Goal: Information Seeking & Learning: Find specific fact

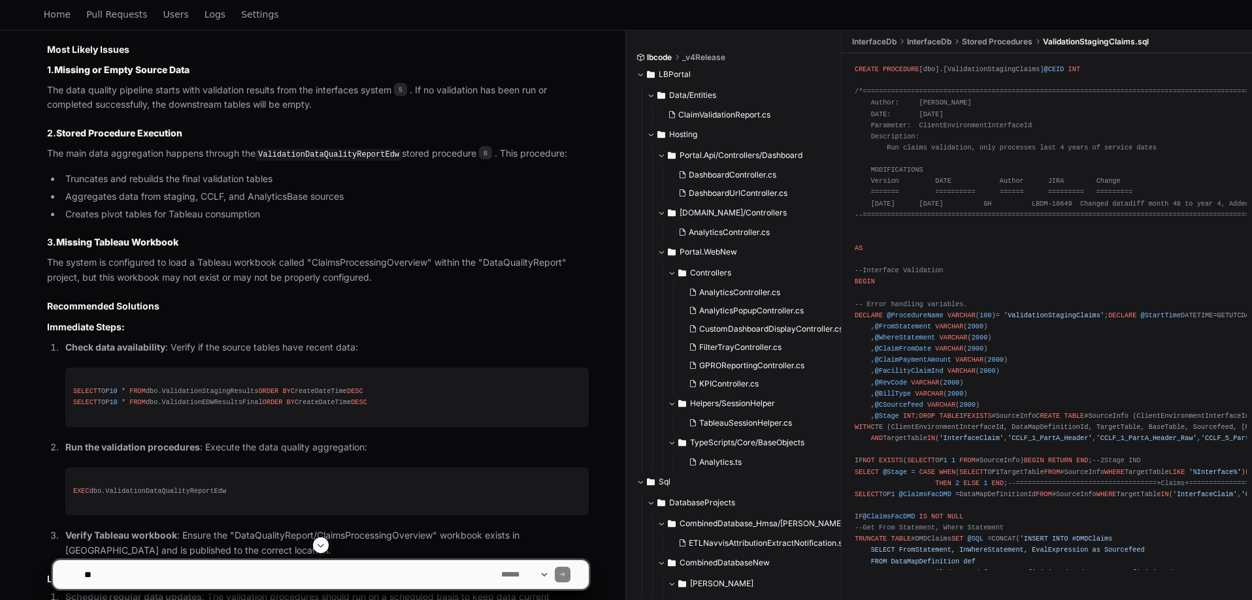
scroll to position [1241, 0]
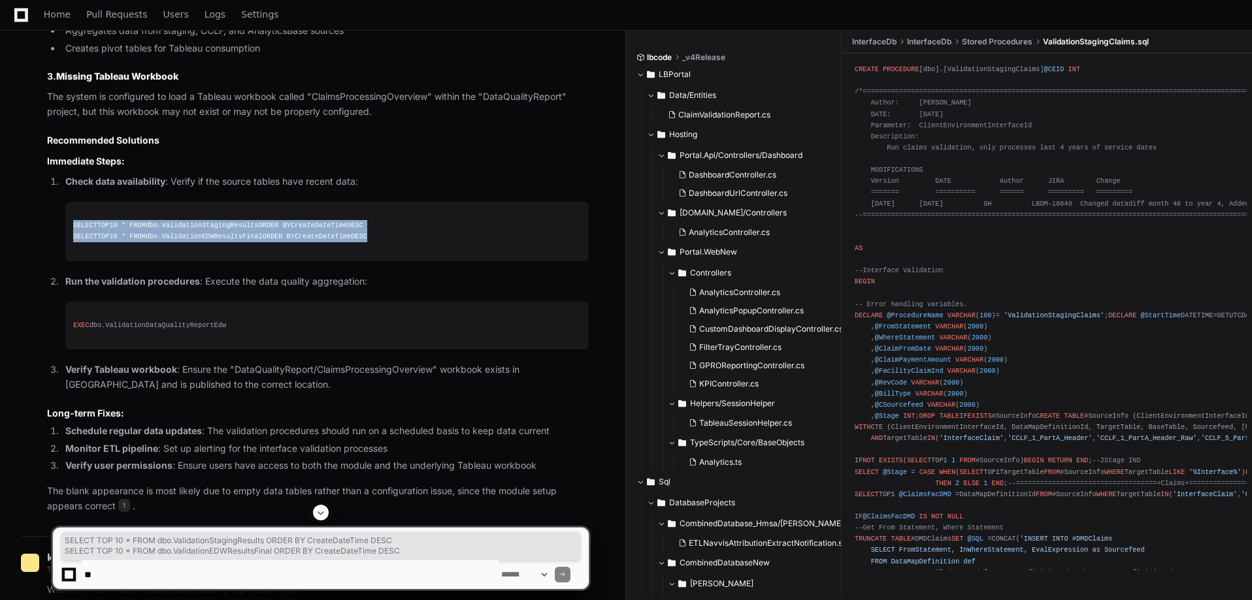
drag, startPoint x: 369, startPoint y: 235, endPoint x: 72, endPoint y: 227, distance: 297.4
click at [72, 227] on pre "SELECT TOP 10 * FROM dbo.ValidationStagingResults ORDER BY CreateDateTime DESC …" at bounding box center [326, 231] width 523 height 59
copy div "SELECT TOP 10 * FROM dbo.ValidationStagingResults ORDER BY CreateDateTime DESC …"
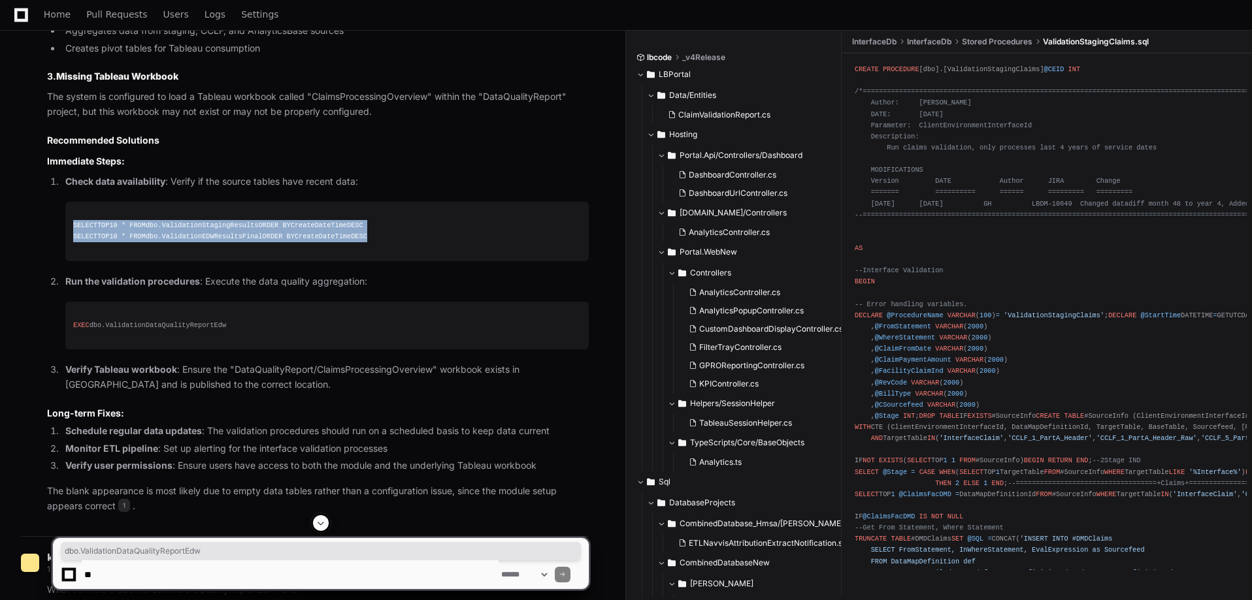
drag, startPoint x: 227, startPoint y: 326, endPoint x: 93, endPoint y: 325, distance: 133.9
click at [93, 325] on div "EXEC dbo.ValidationDataQualityReportEdw" at bounding box center [327, 325] width 508 height 11
copy div "dbo.ValidationDataQualityReportEdw"
click at [248, 348] on pre "EXEC dbo.ValidationDataQualityReportEdw" at bounding box center [326, 326] width 523 height 48
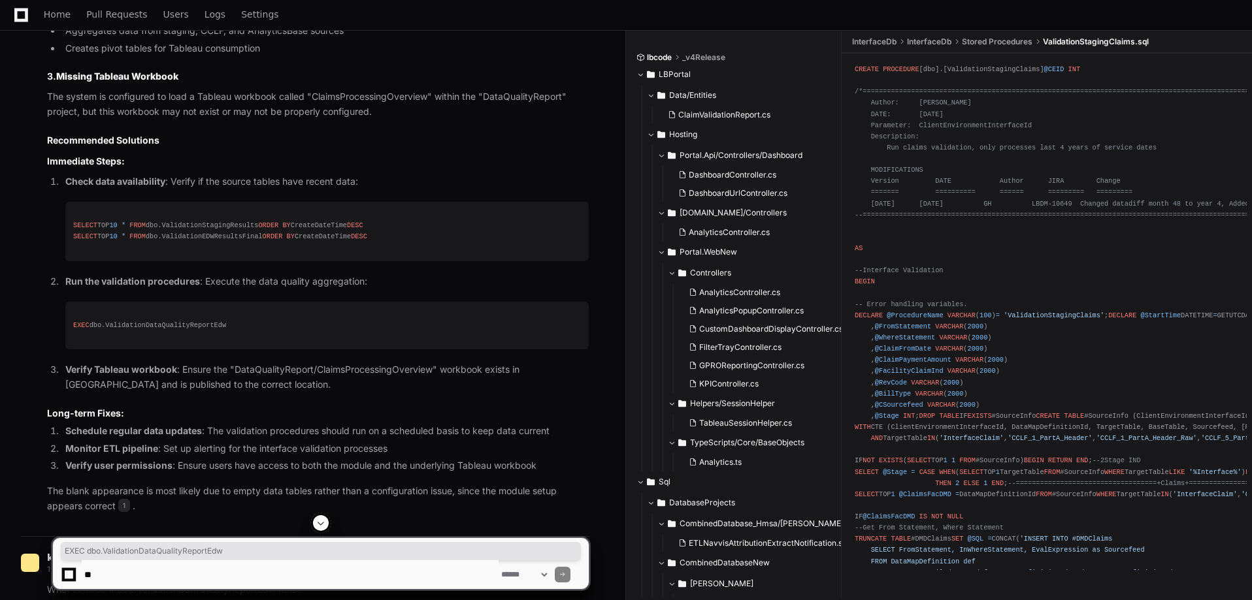
drag, startPoint x: 228, startPoint y: 323, endPoint x: 73, endPoint y: 321, distance: 154.9
click at [73, 321] on div "EXEC dbo.ValidationDataQualityReportEdw" at bounding box center [327, 325] width 508 height 11
copy div "EXEC dbo.ValidationDataQualityReportEdw"
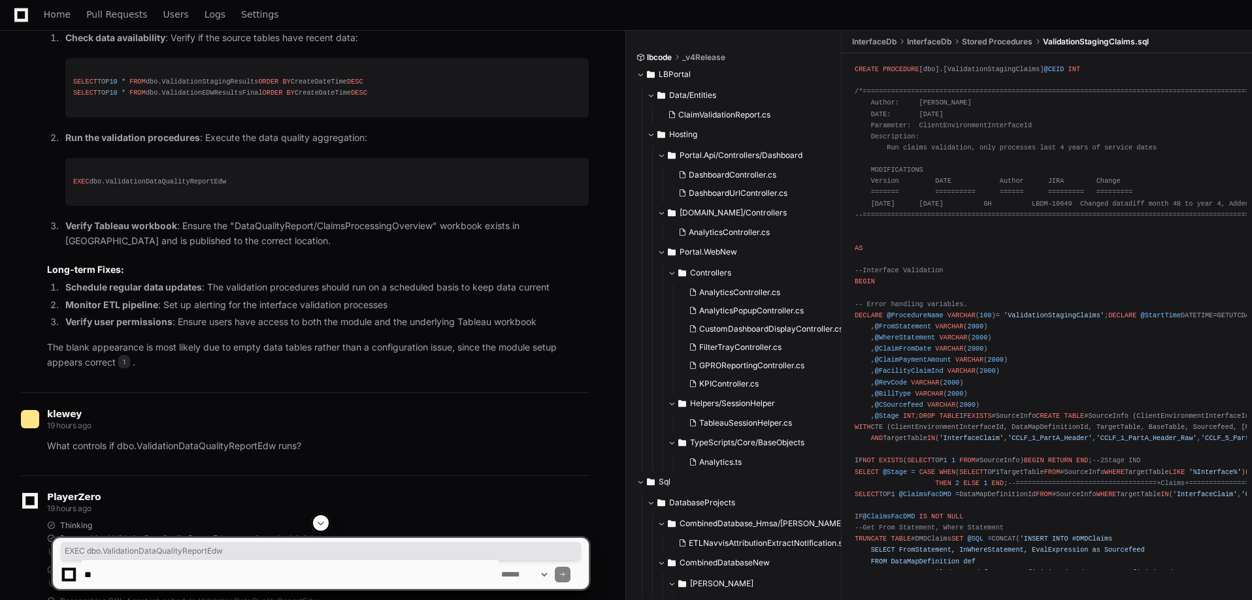
scroll to position [1503, 0]
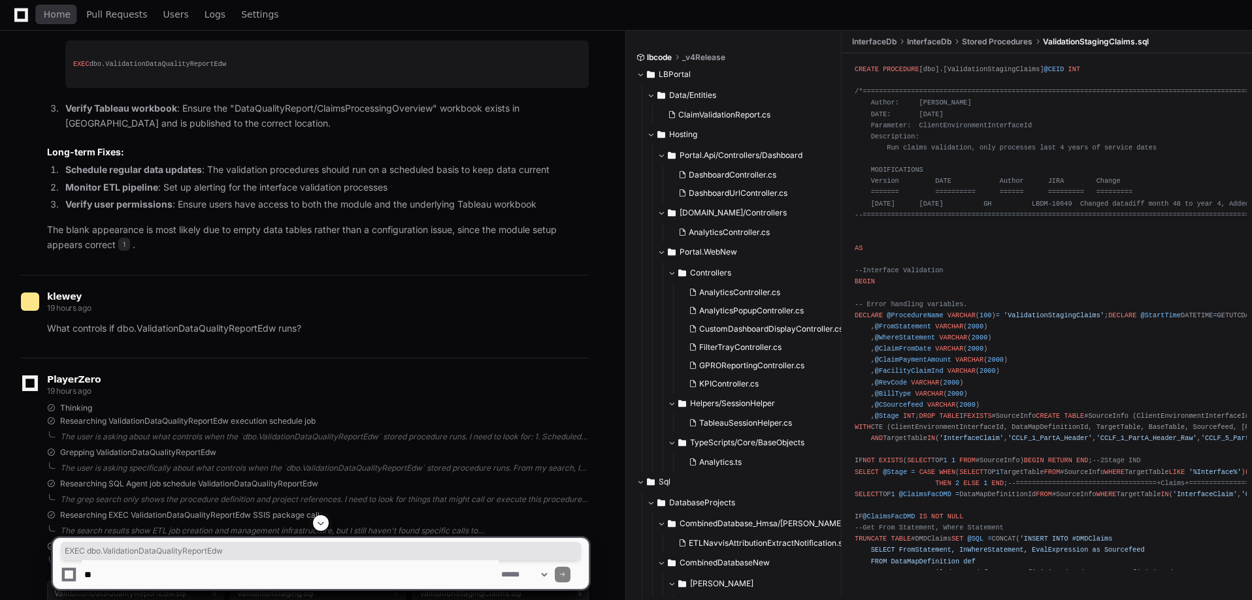
drag, startPoint x: 25, startPoint y: 20, endPoint x: 71, endPoint y: 37, distance: 49.4
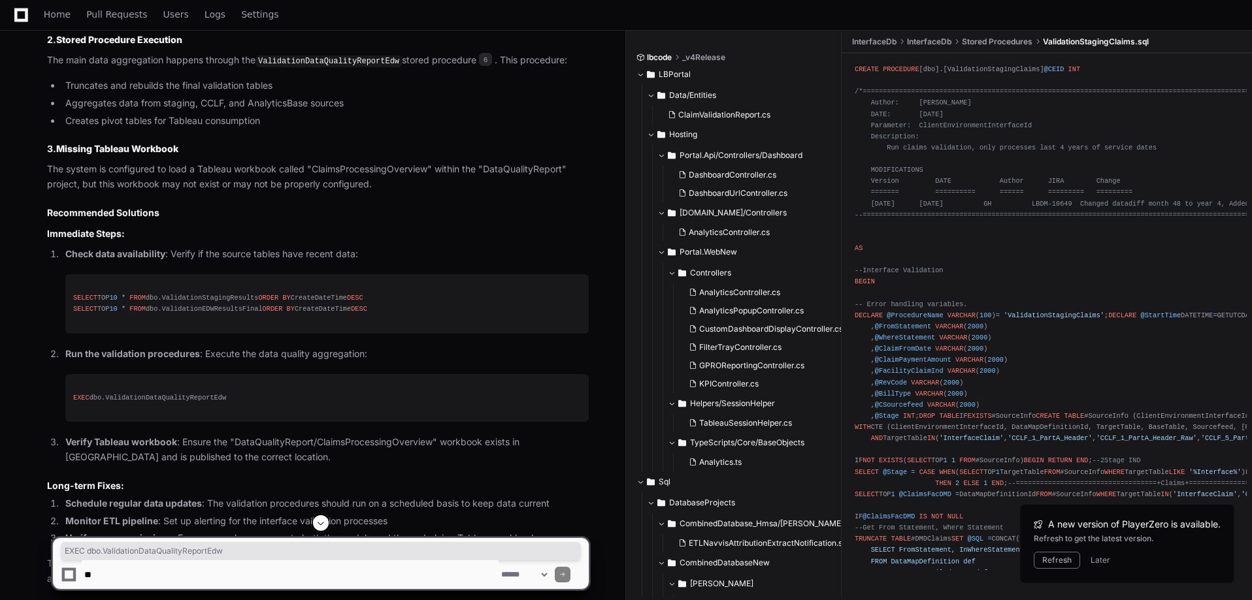
scroll to position [1176, 0]
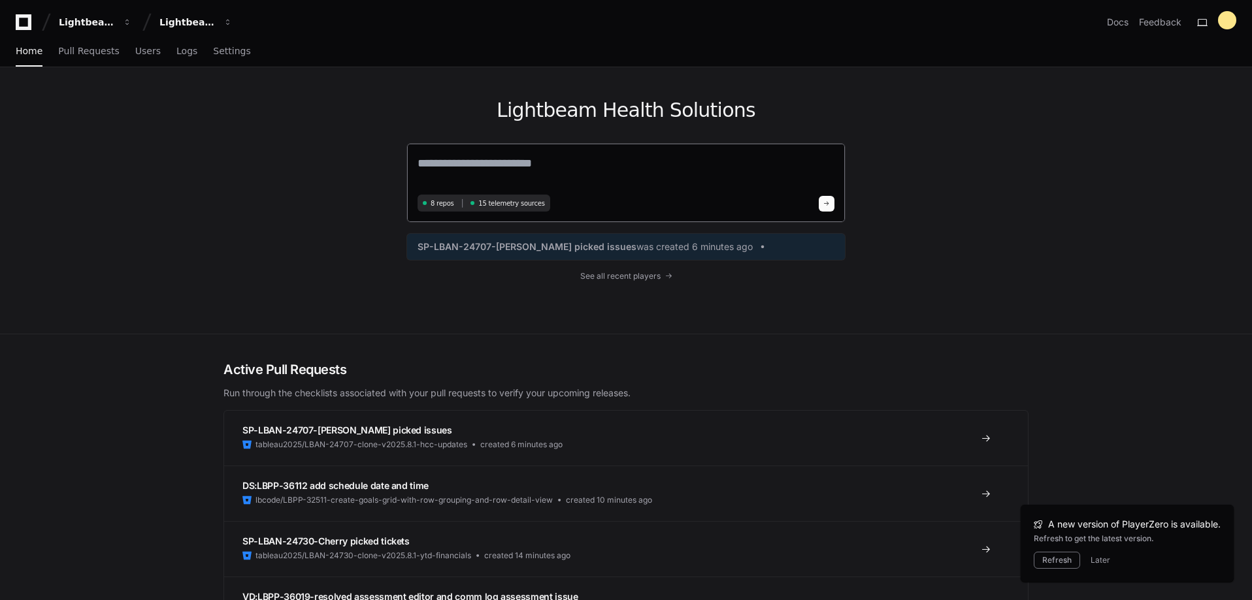
click at [524, 157] on textarea at bounding box center [626, 172] width 417 height 37
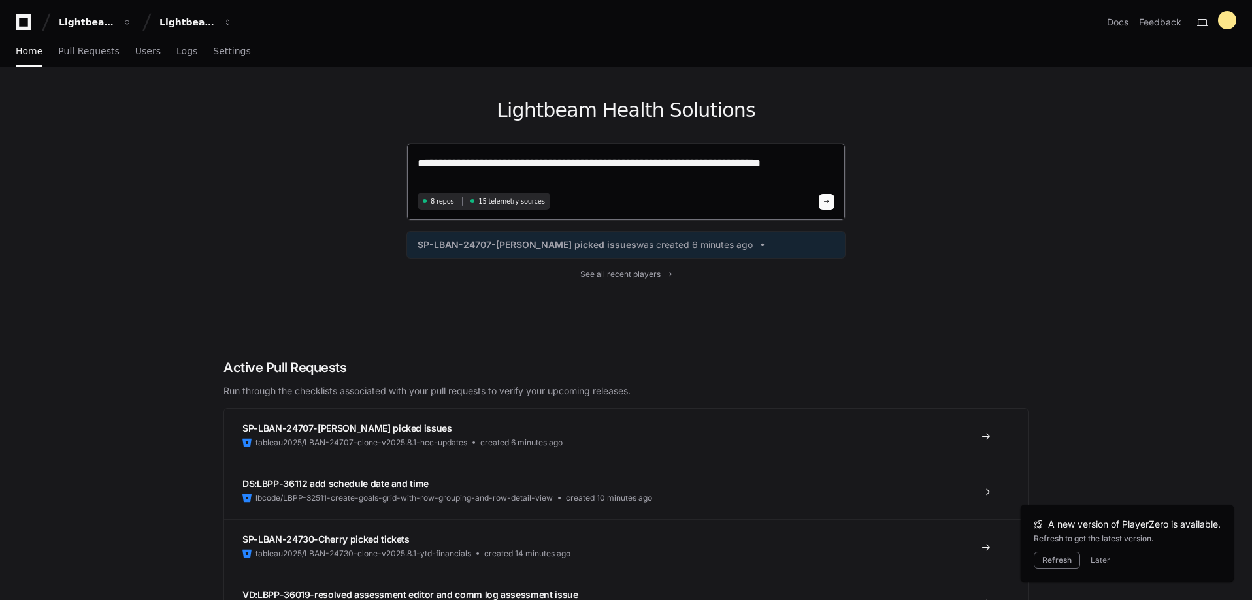
type textarea "**********"
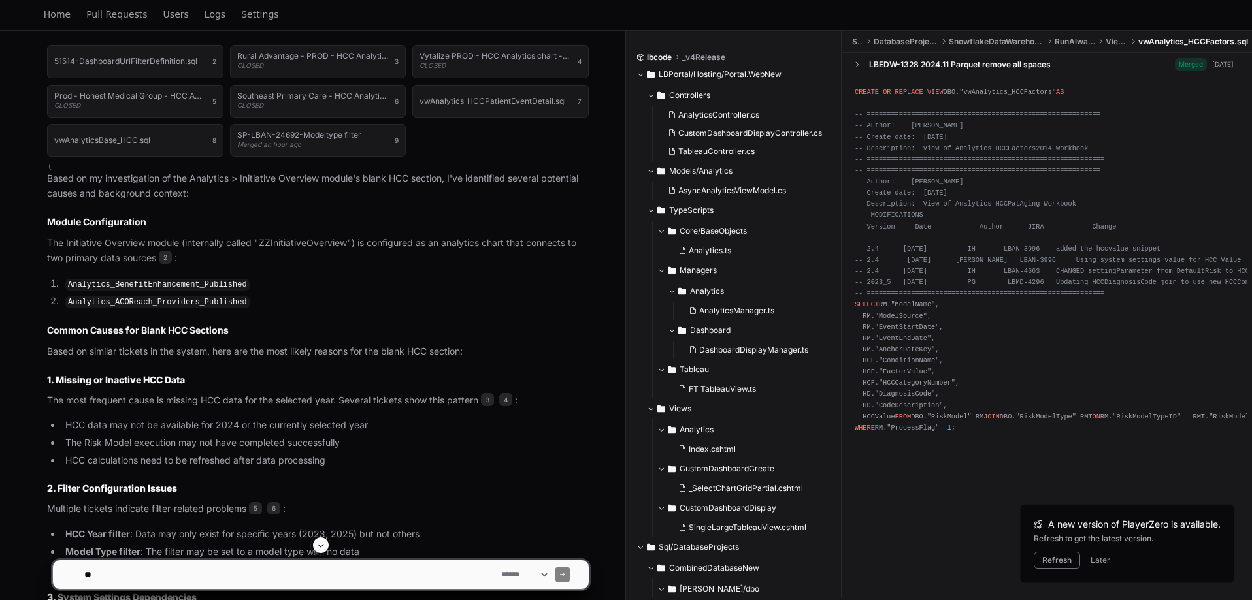
scroll to position [1139, 0]
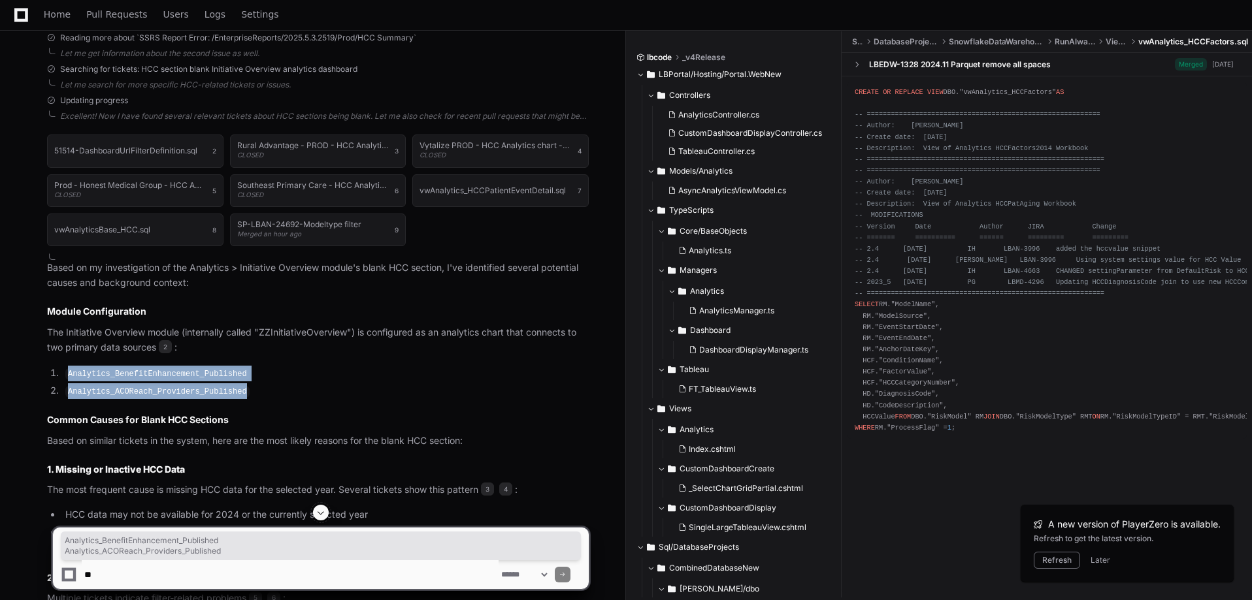
drag, startPoint x: 233, startPoint y: 391, endPoint x: 56, endPoint y: 365, distance: 179.5
click at [56, 366] on ol "Analytics_BenefitEnhancement_Published Analytics_ACOReach_Providers_Published" at bounding box center [318, 382] width 542 height 33
copy ol "Analytics_BenefitEnhancement_Published Analytics_ACOReach_Providers_Published"
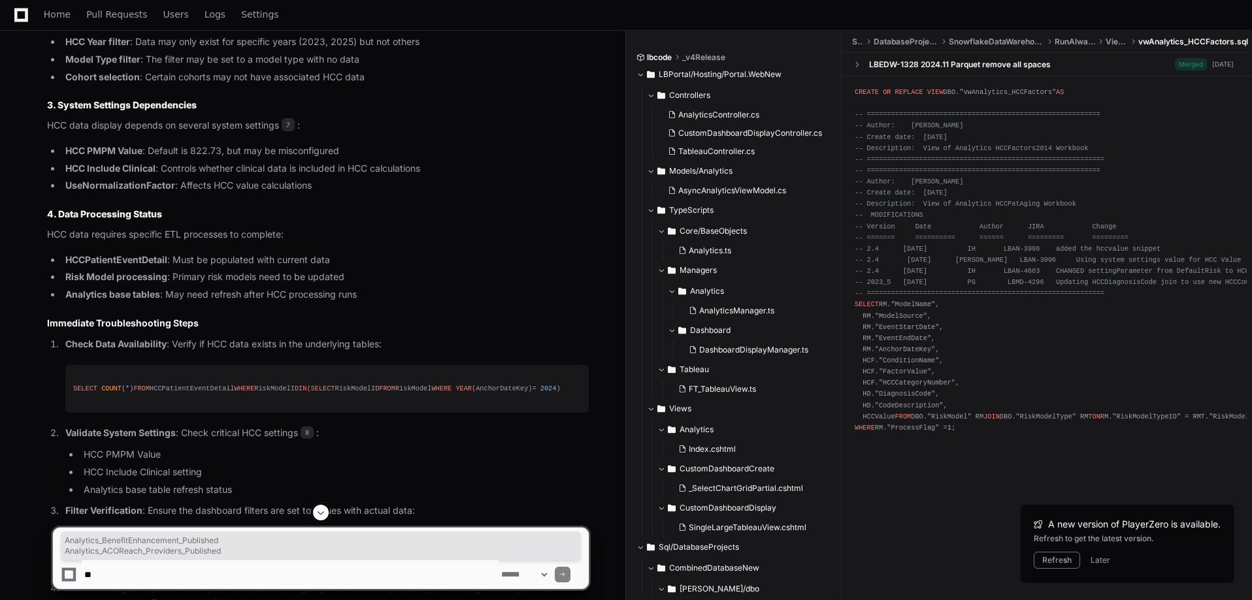
scroll to position [1727, 0]
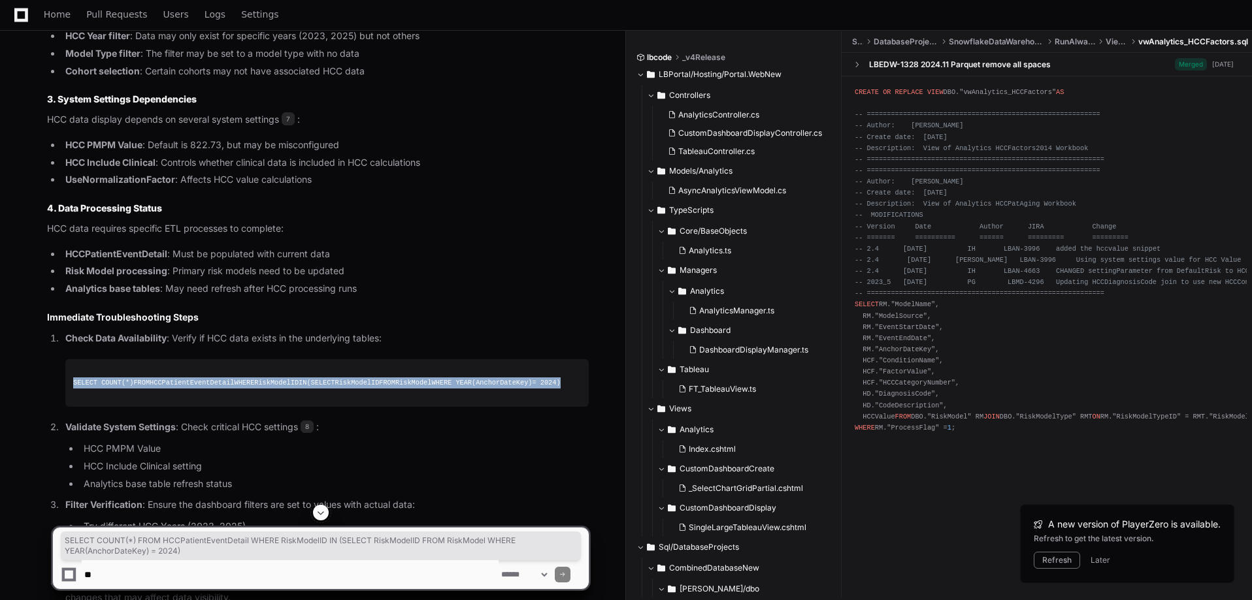
drag, startPoint x: 562, startPoint y: 384, endPoint x: 74, endPoint y: 378, distance: 488.1
click at [74, 378] on div "SELECT COUNT ( * ) FROM HCCPatientEventDetail WHERE RiskModelID IN ( SELECT Ris…" at bounding box center [327, 383] width 508 height 11
copy div "SELECT COUNT ( * ) FROM HCCPatientEventDetail WHERE RiskModelID IN ( SELECT Ris…"
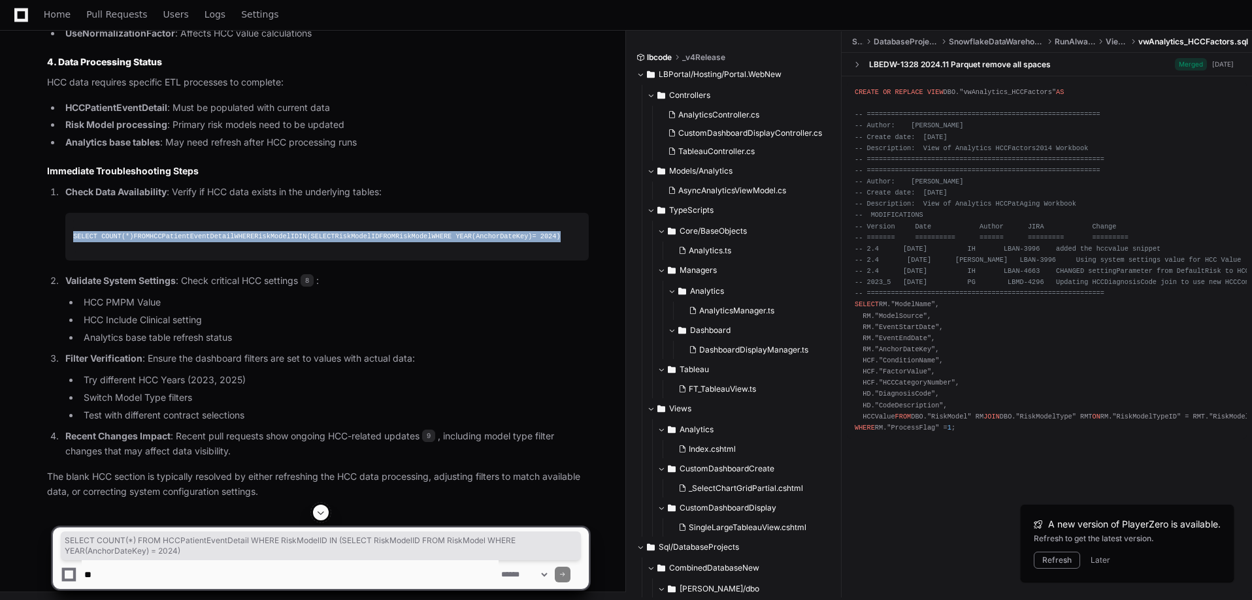
scroll to position [1875, 0]
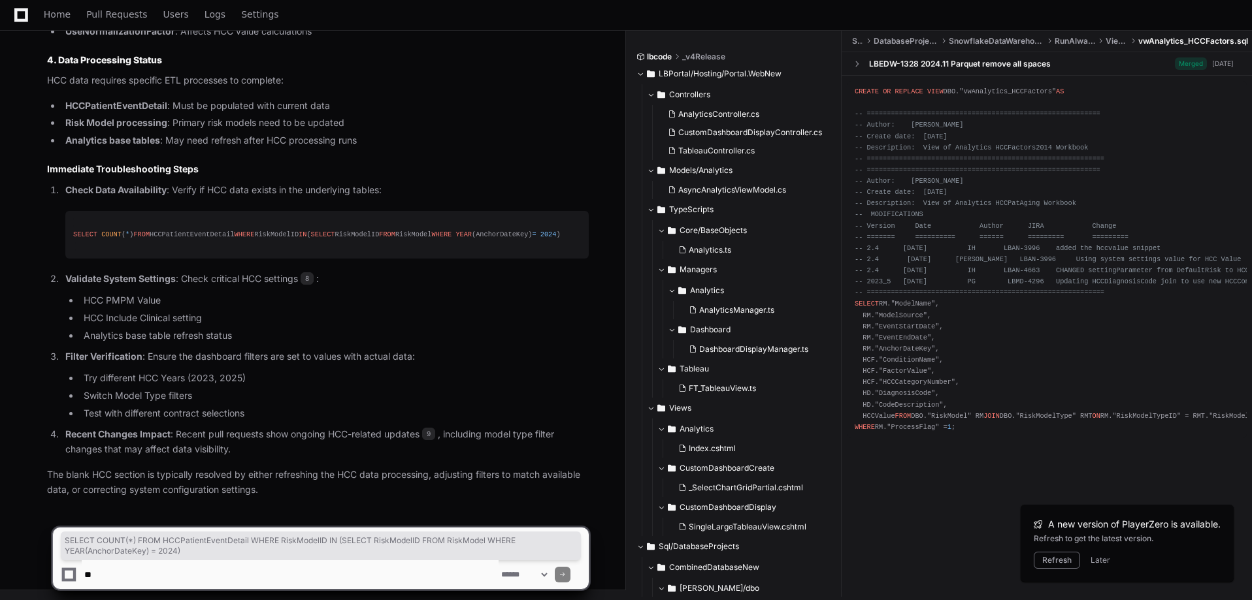
click at [320, 474] on p "The blank HCC section is typically resolved by either refreshing the HCC data p…" at bounding box center [318, 483] width 542 height 30
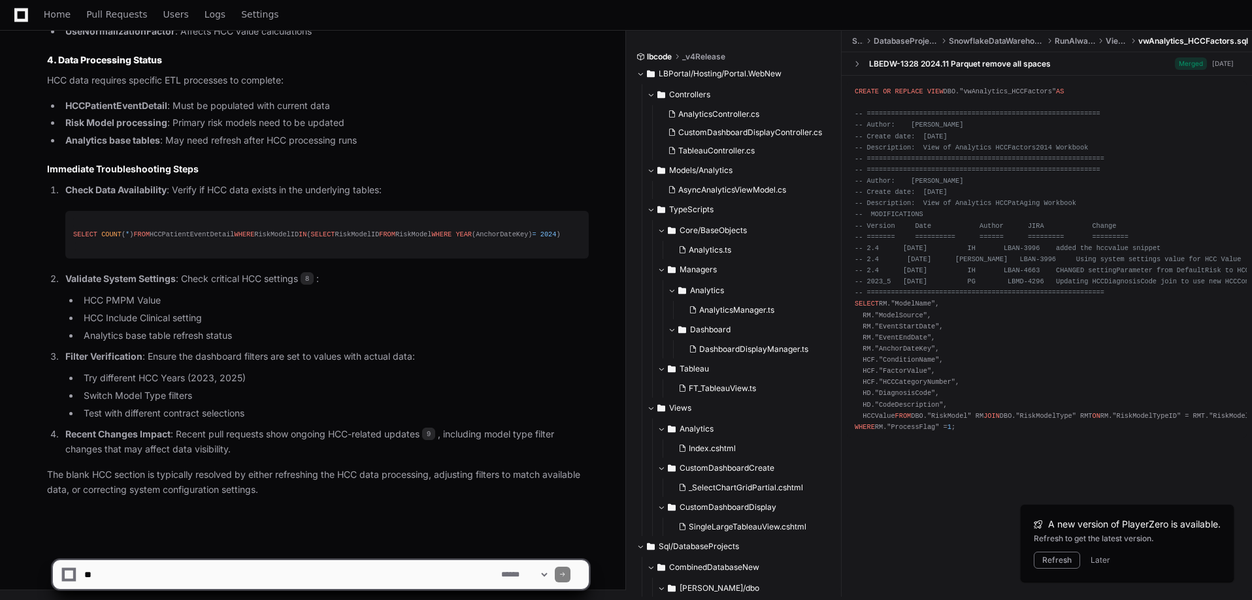
click at [278, 483] on p "The blank HCC section is typically resolved by either refreshing the HCC data p…" at bounding box center [318, 483] width 542 height 30
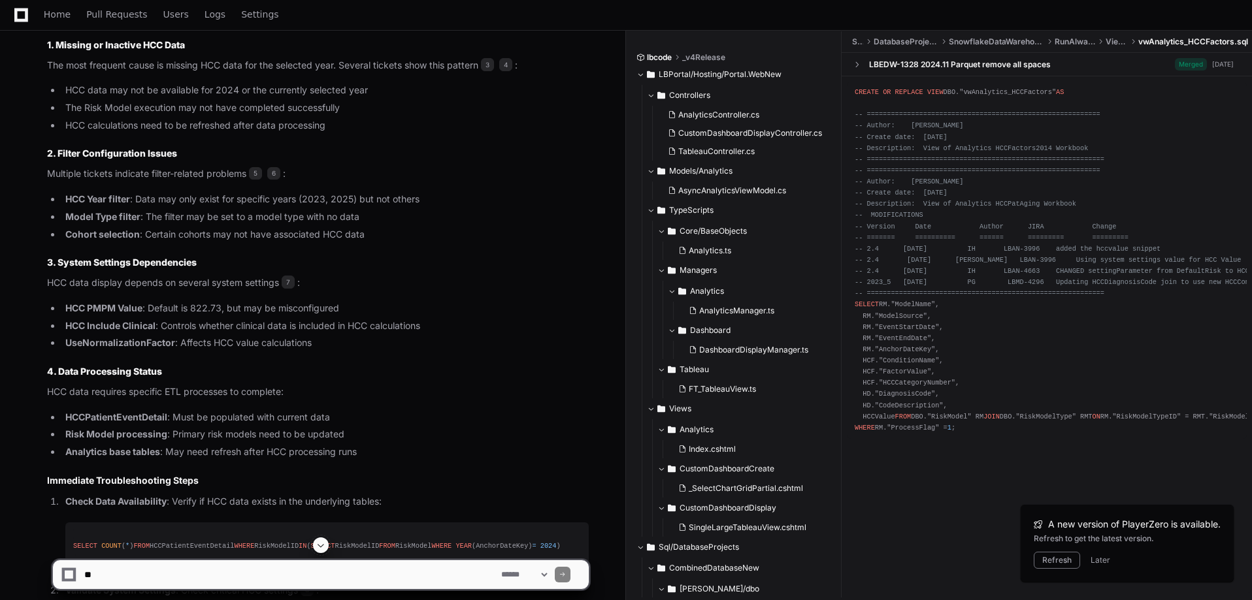
scroll to position [1549, 0]
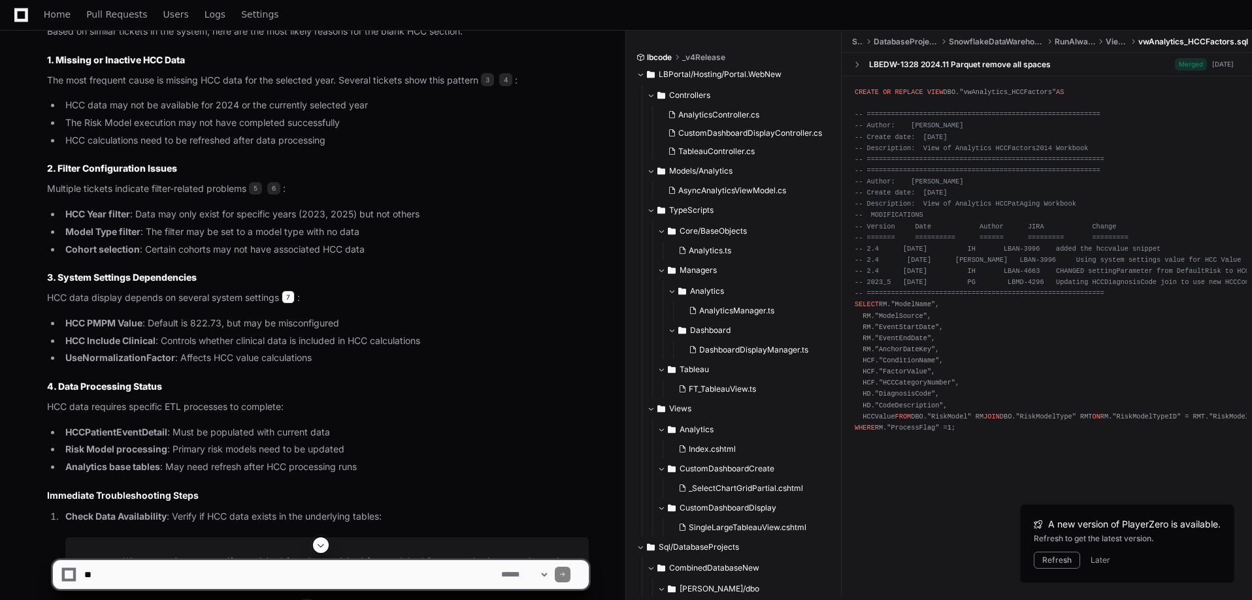
click at [289, 293] on span "7" at bounding box center [288, 297] width 13 height 13
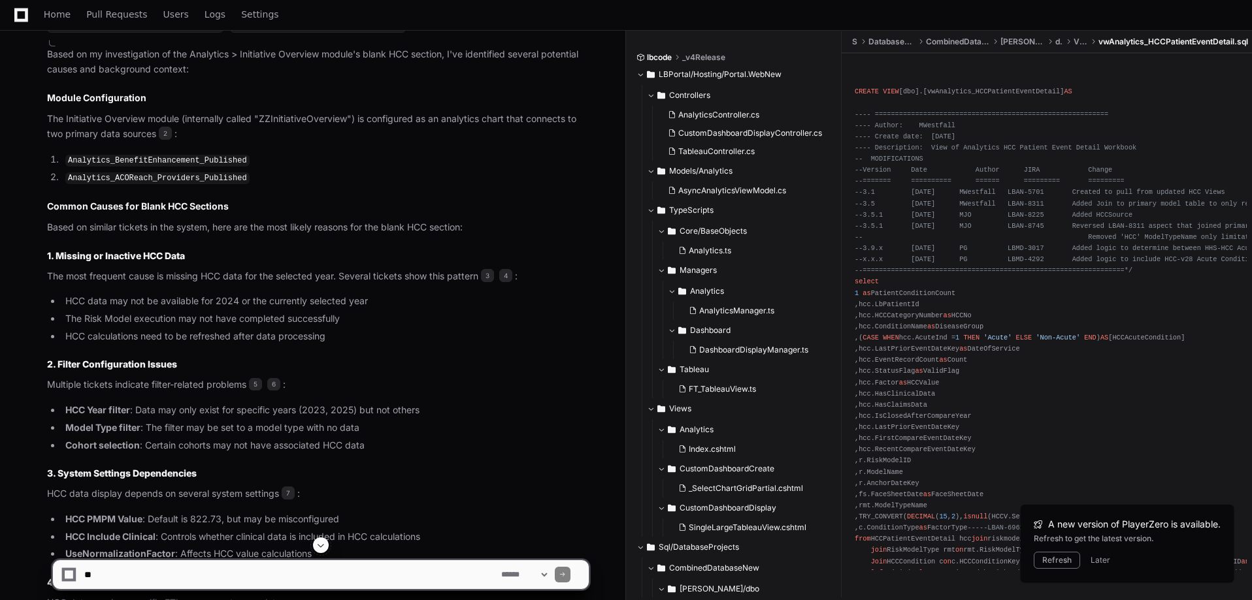
scroll to position [1287, 0]
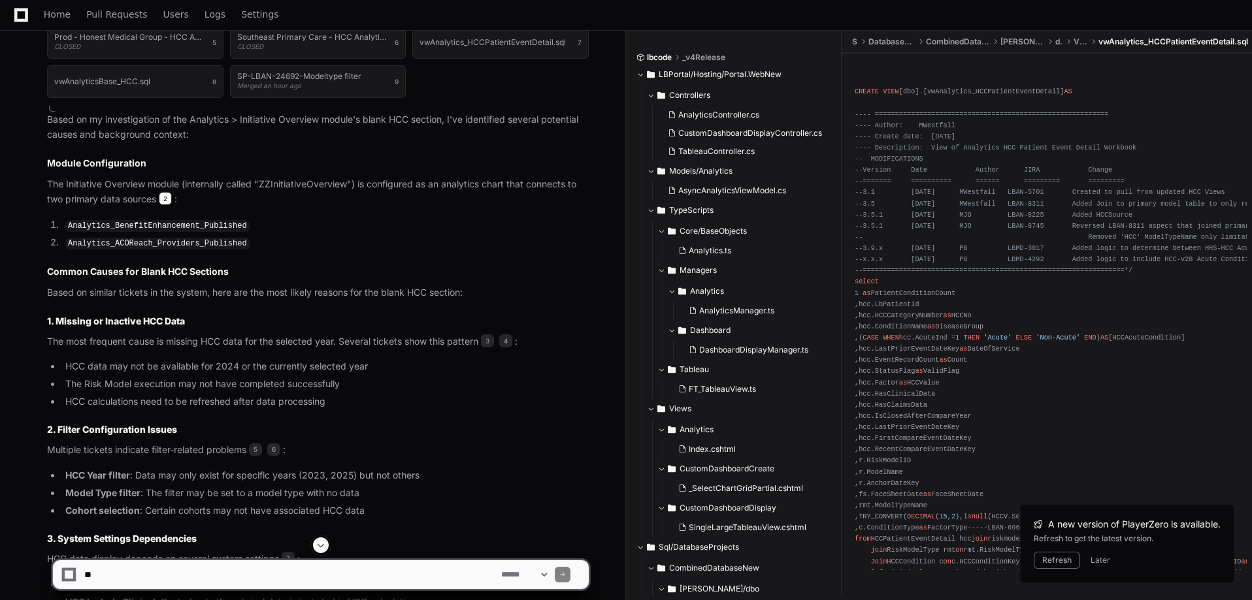
click at [167, 197] on span "2" at bounding box center [165, 198] width 13 height 13
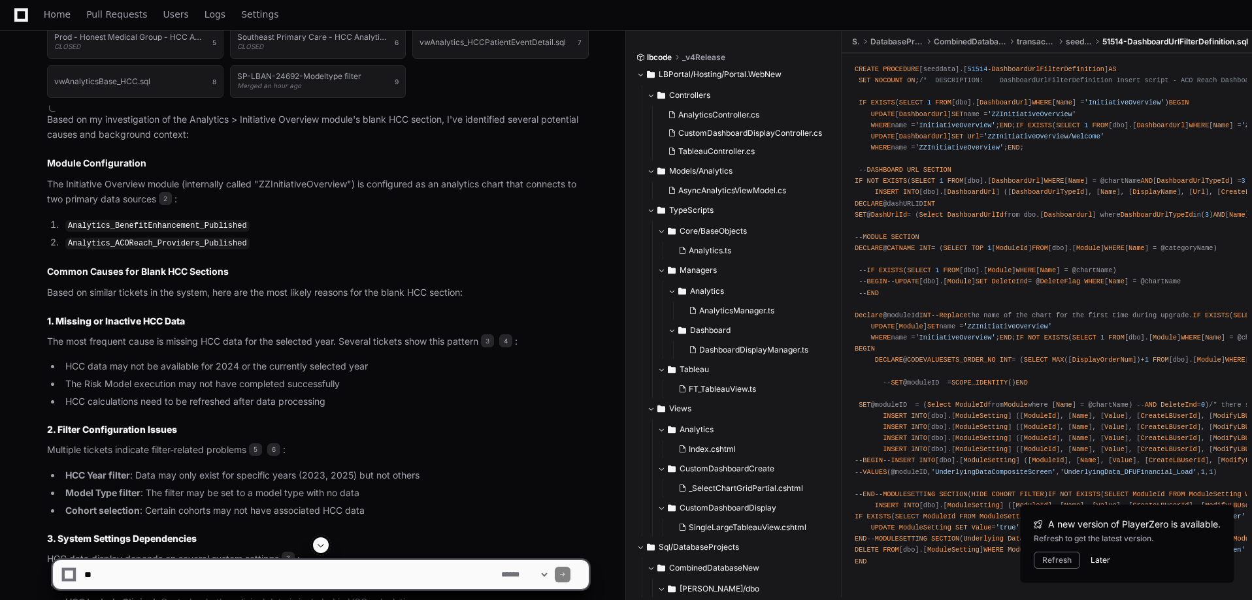
click at [1102, 562] on button "Later" at bounding box center [1100, 560] width 20 height 10
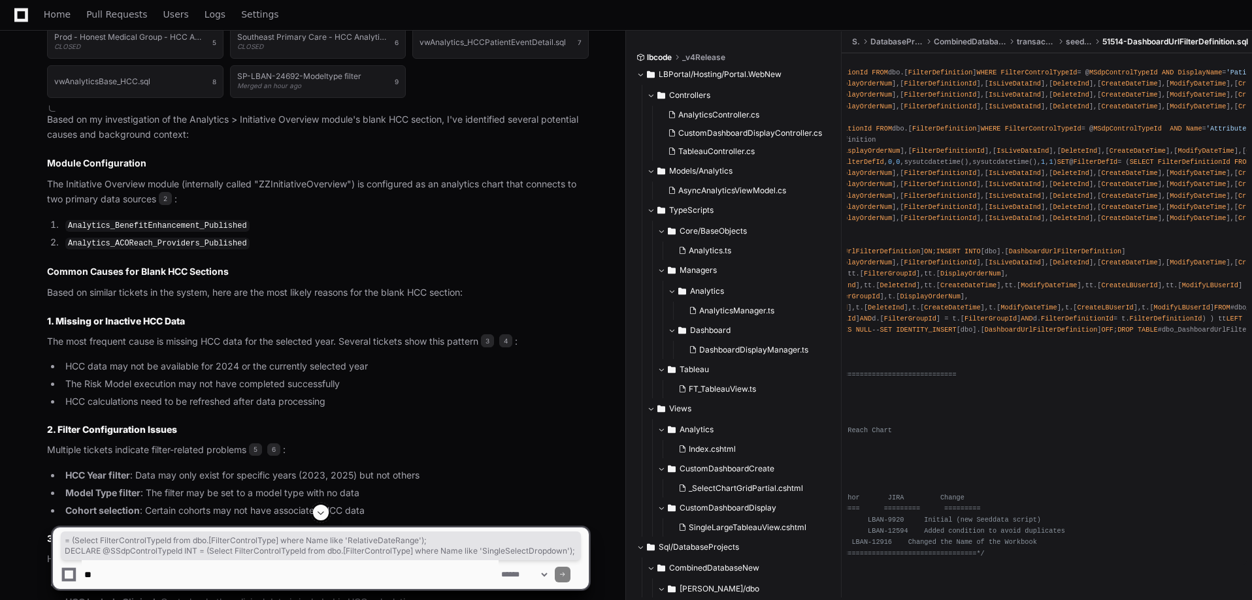
scroll to position [0, 263]
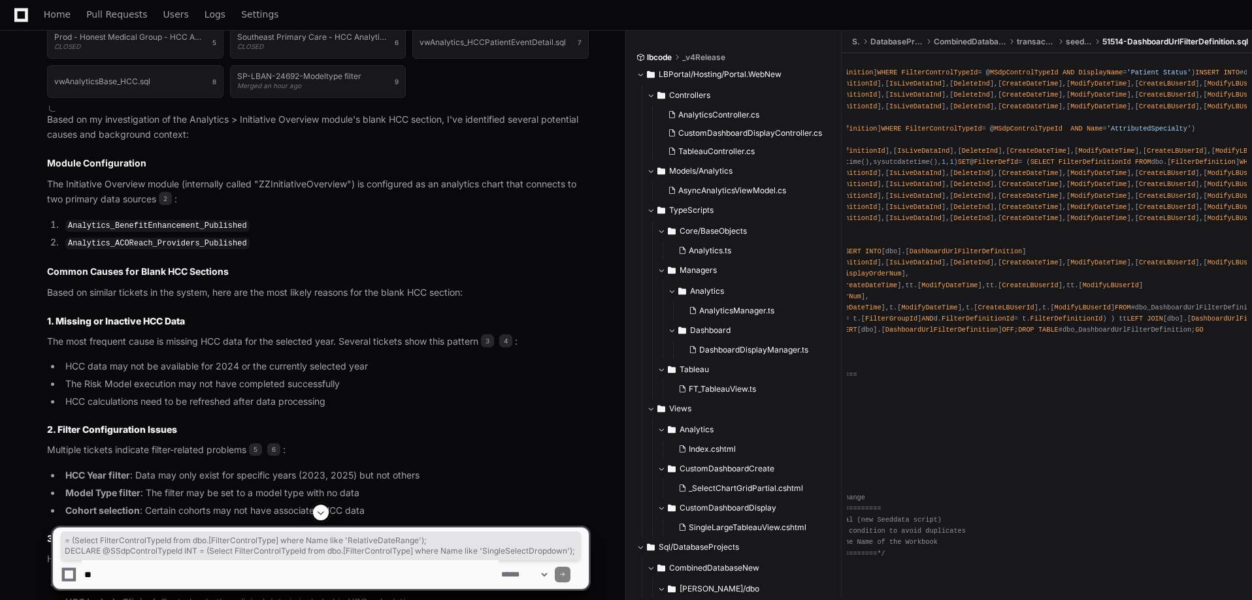
drag, startPoint x: 974, startPoint y: 336, endPoint x: 1177, endPoint y: 344, distance: 203.4
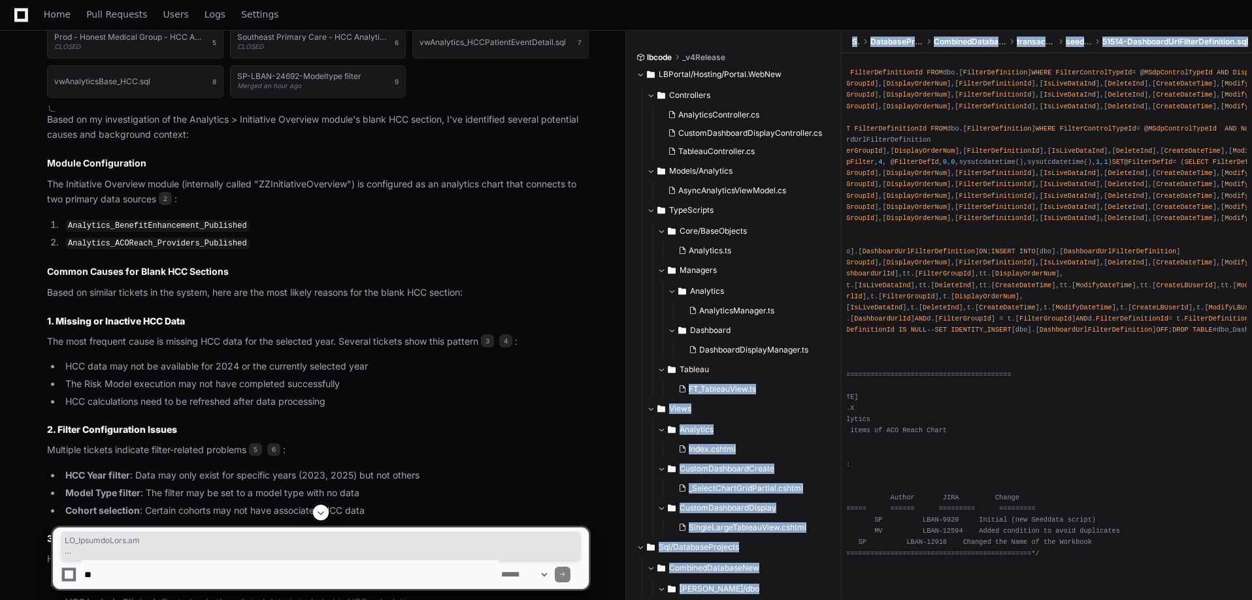
scroll to position [0, 0]
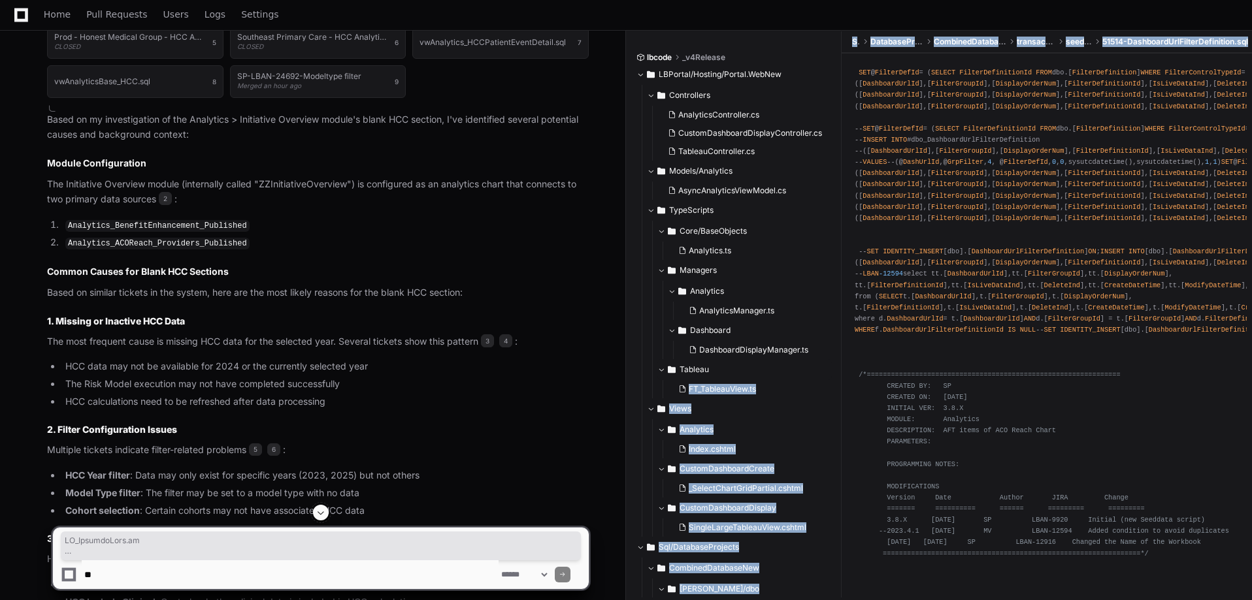
drag, startPoint x: 1053, startPoint y: 371, endPoint x: 821, endPoint y: 373, distance: 232.0
click at [821, 373] on div "lbcode _v4Release LBPortal/Hosting/Portal.WebNew Controllers AnalyticsControlle…" at bounding box center [943, 316] width 615 height 570
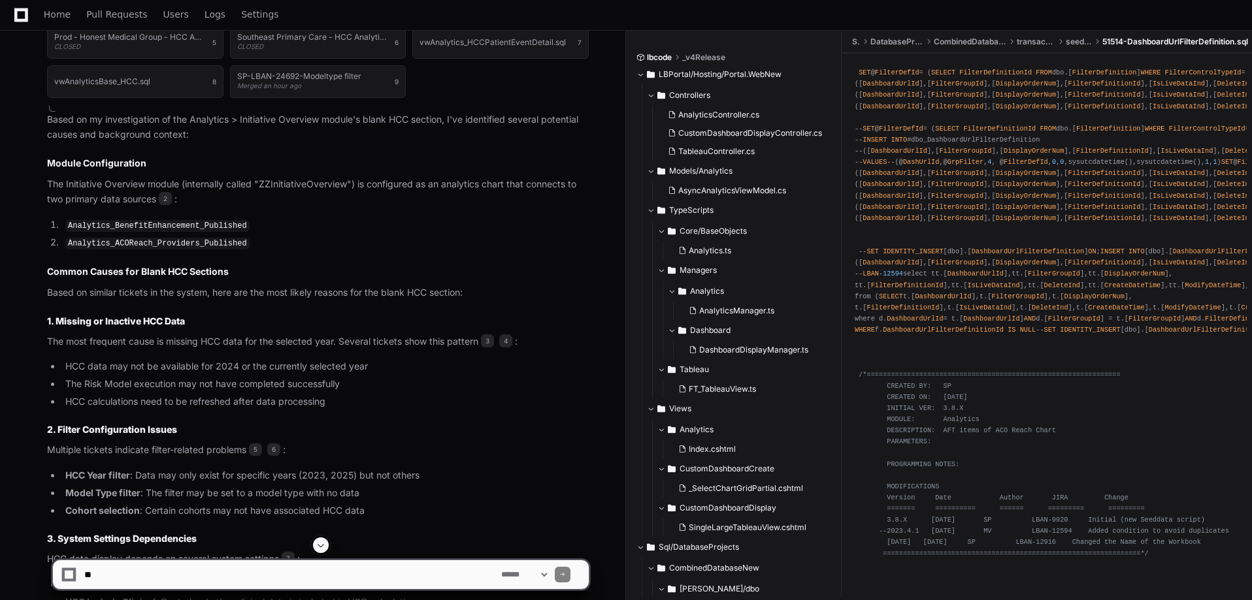
scroll to position [2449, 0]
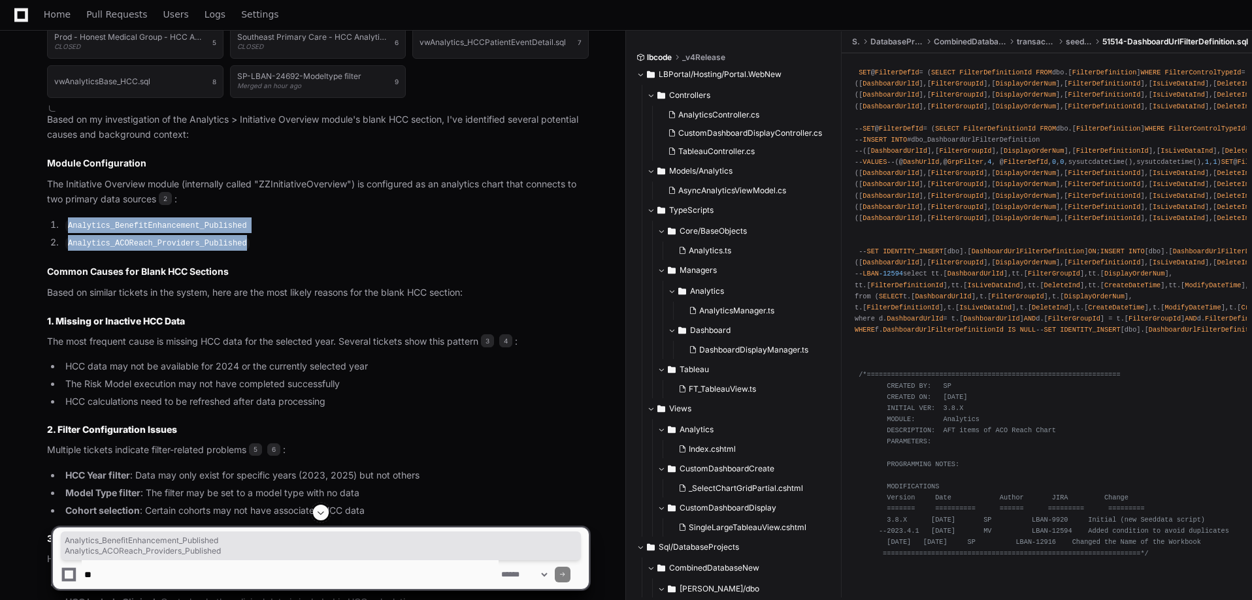
drag, startPoint x: 238, startPoint y: 240, endPoint x: 67, endPoint y: 230, distance: 171.5
click at [67, 230] on ol "Analytics_BenefitEnhancement_Published Analytics_ACOReach_Providers_Published" at bounding box center [318, 234] width 542 height 33
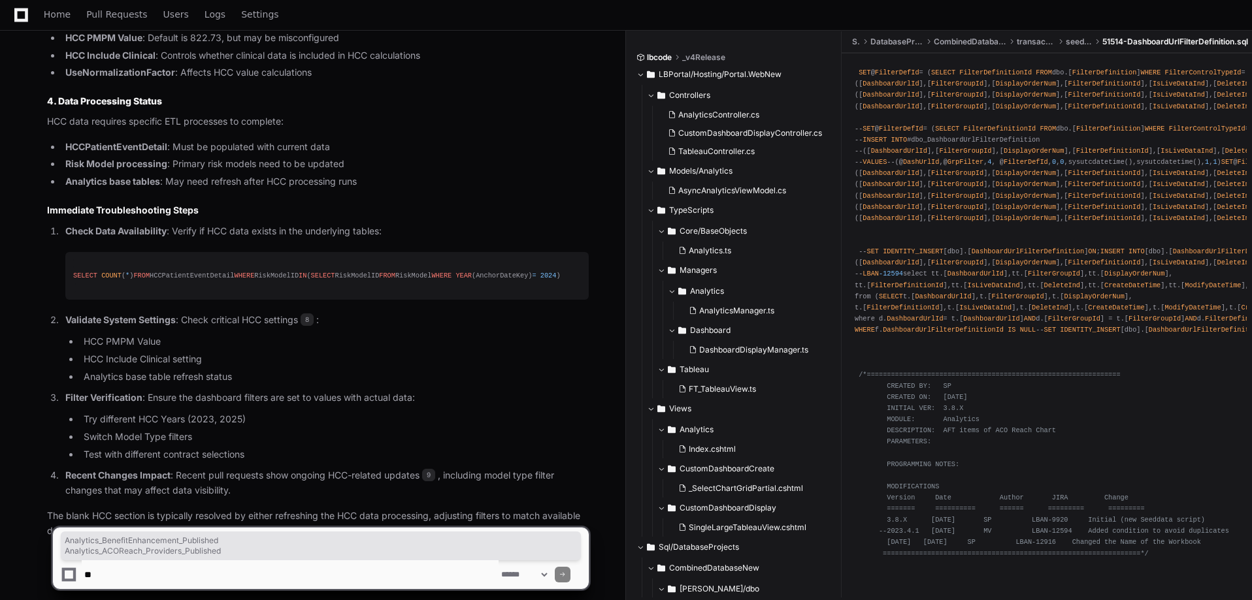
scroll to position [1875, 0]
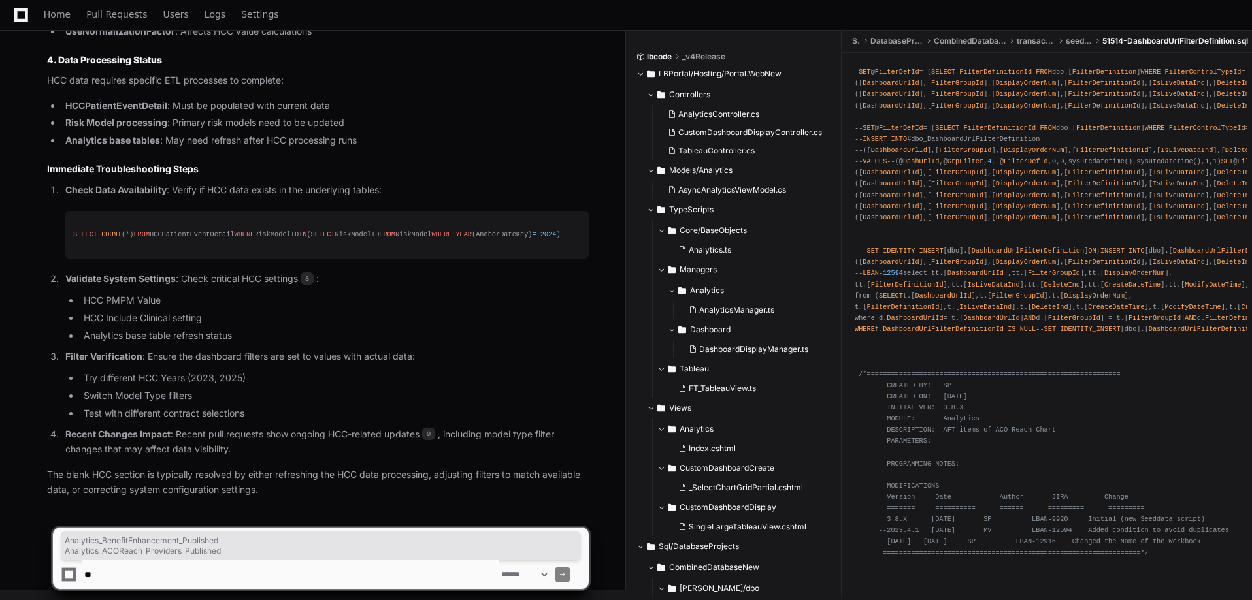
click at [389, 293] on li "HCC PMPM Value" at bounding box center [334, 300] width 509 height 15
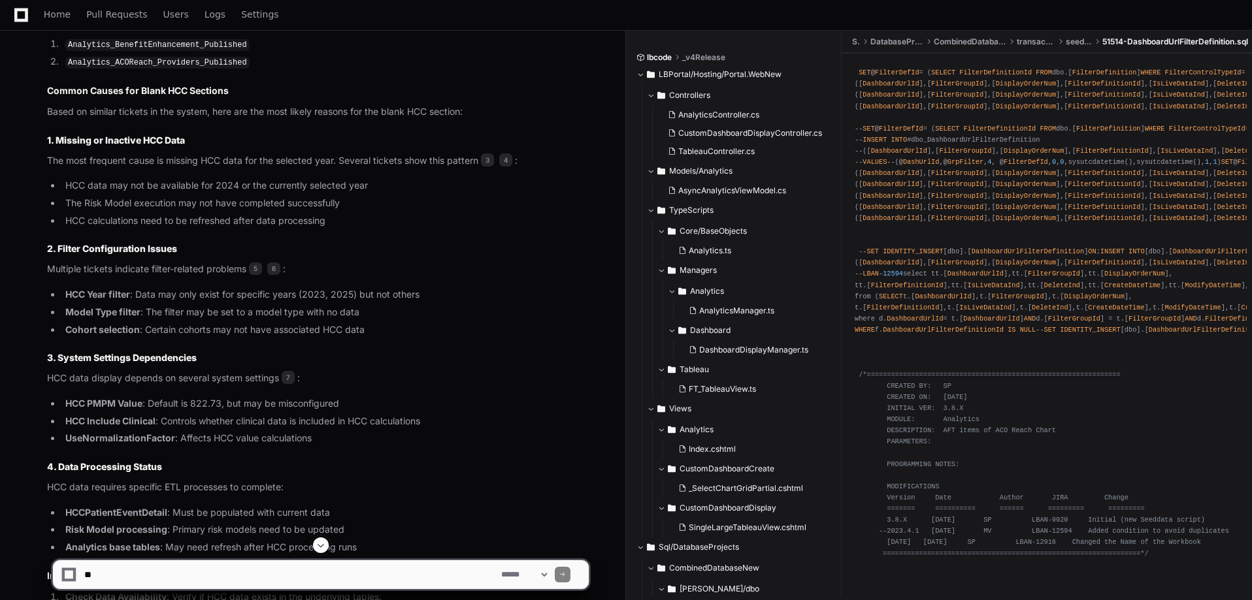
scroll to position [1287, 0]
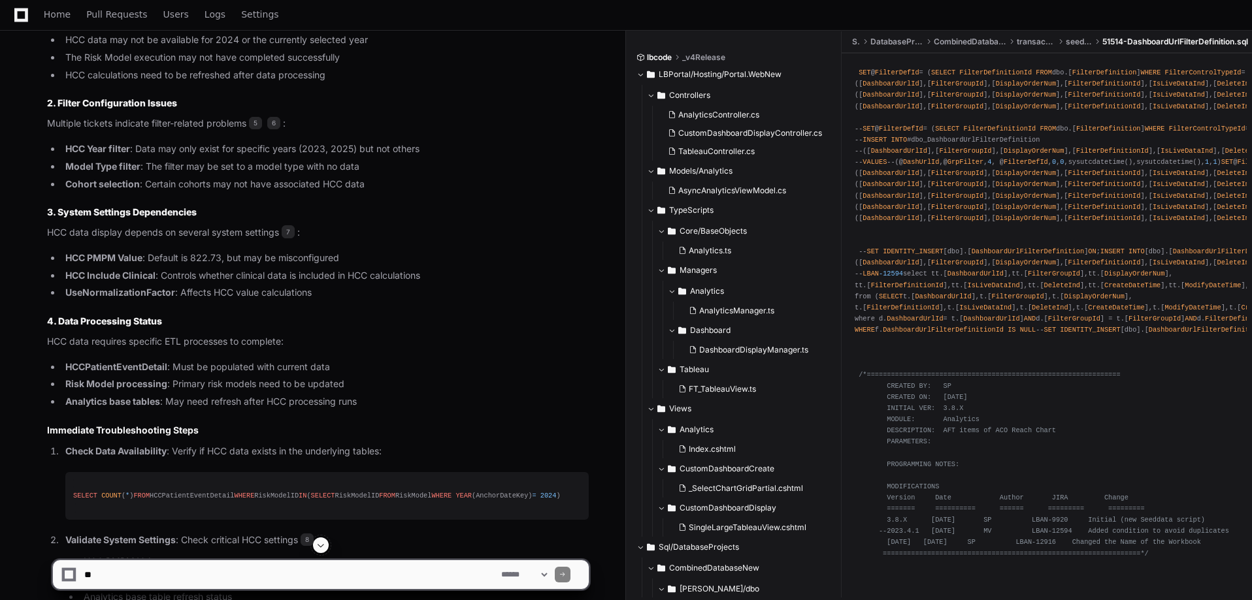
click at [251, 576] on textarea at bounding box center [290, 575] width 417 height 29
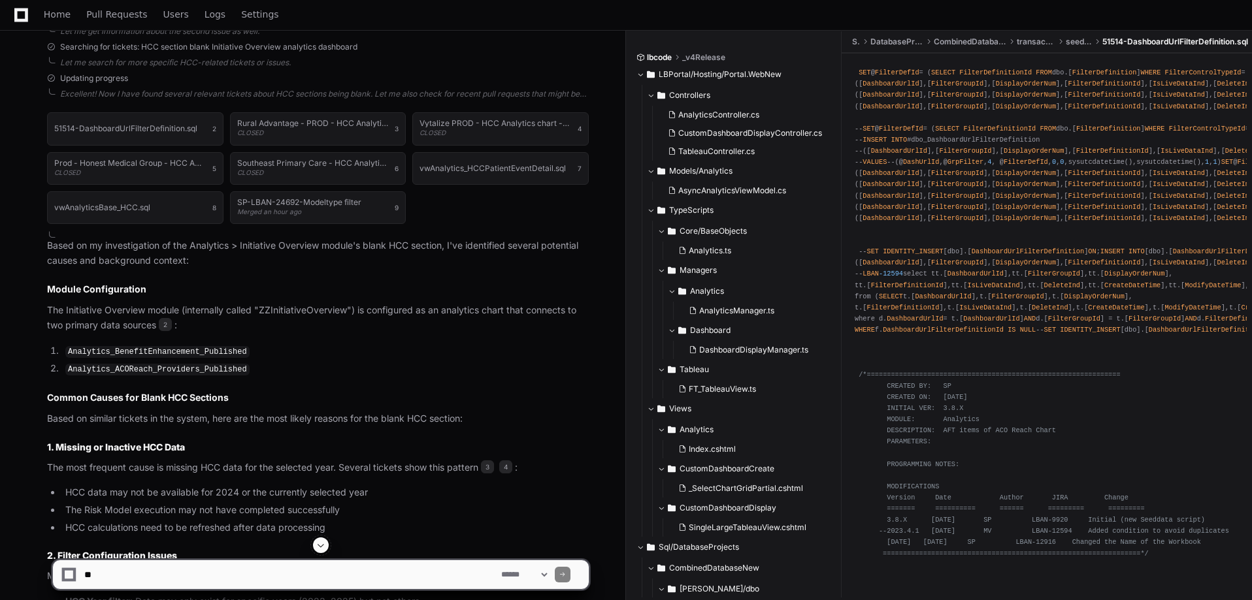
scroll to position [1026, 0]
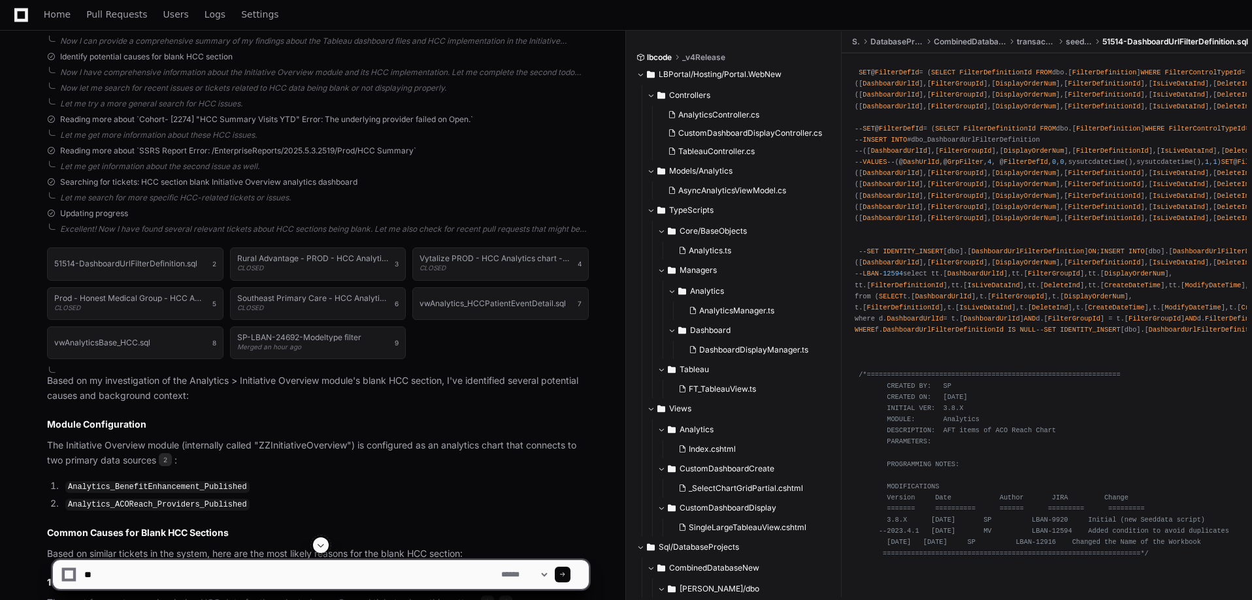
type textarea "*"
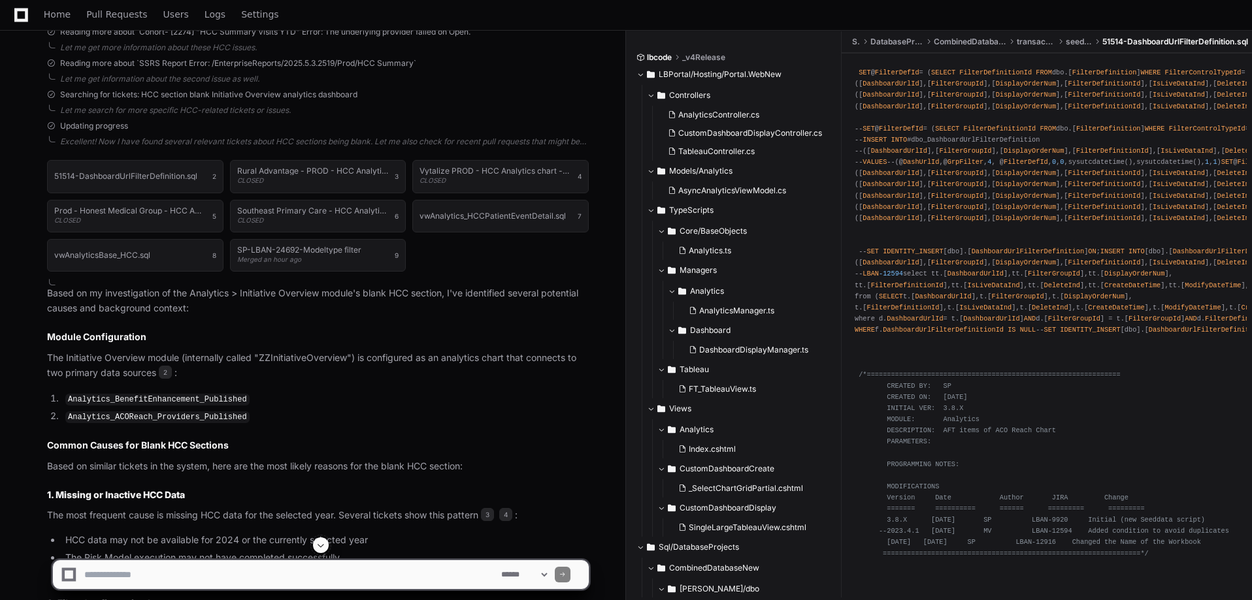
scroll to position [1222, 0]
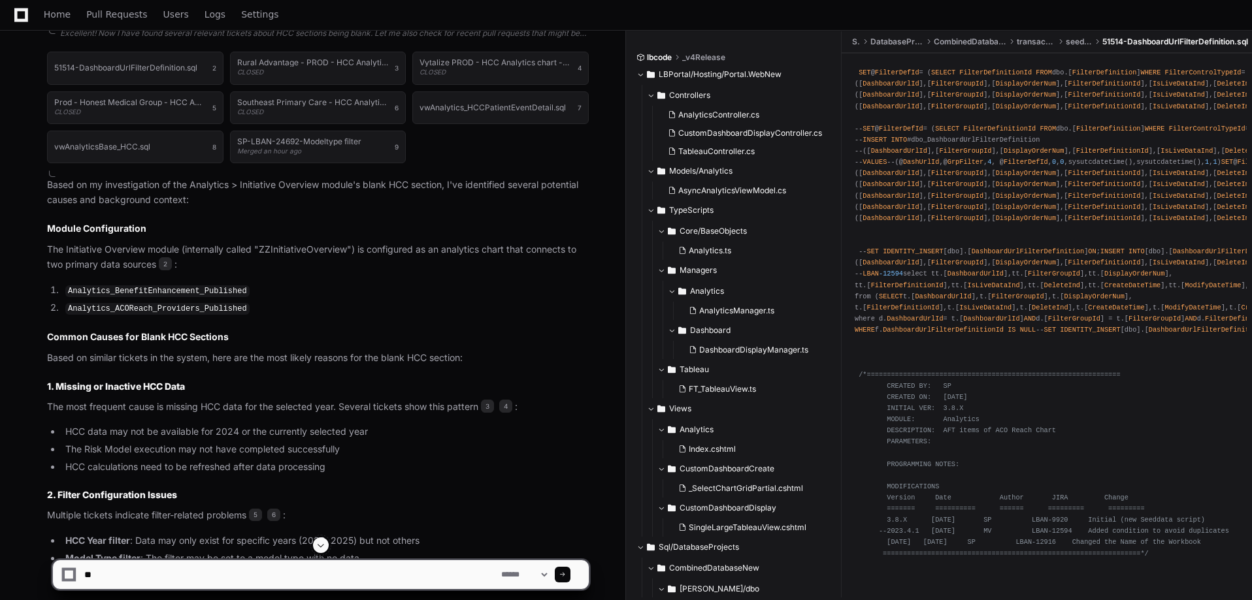
type textarea "*"
type textarea "**********"
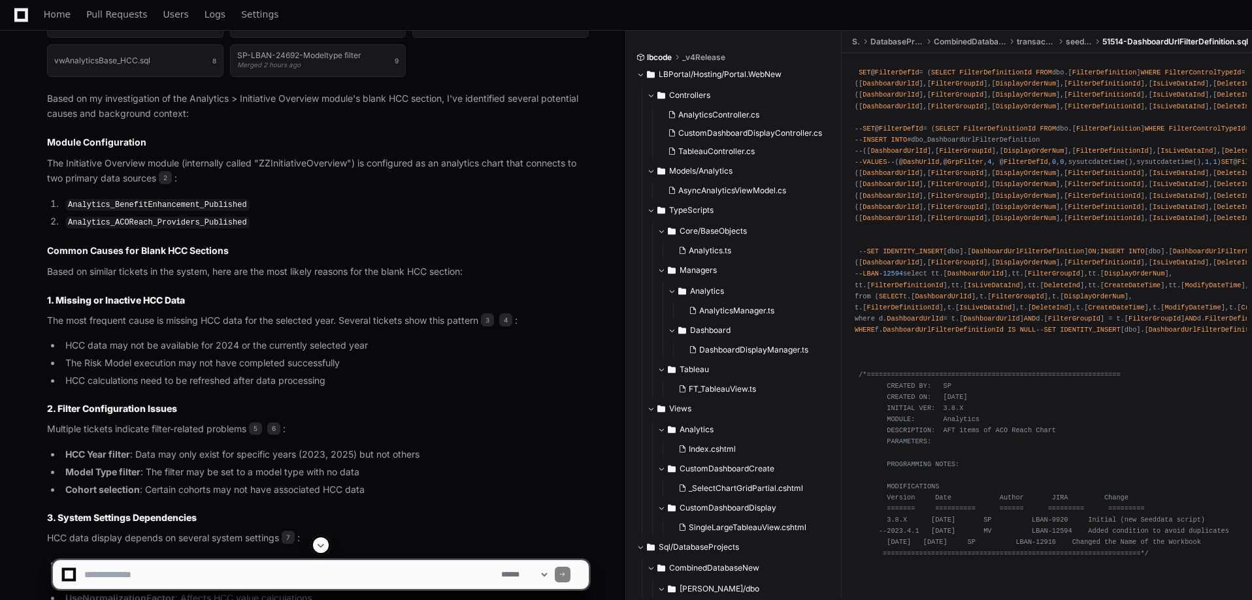
scroll to position [1317, 0]
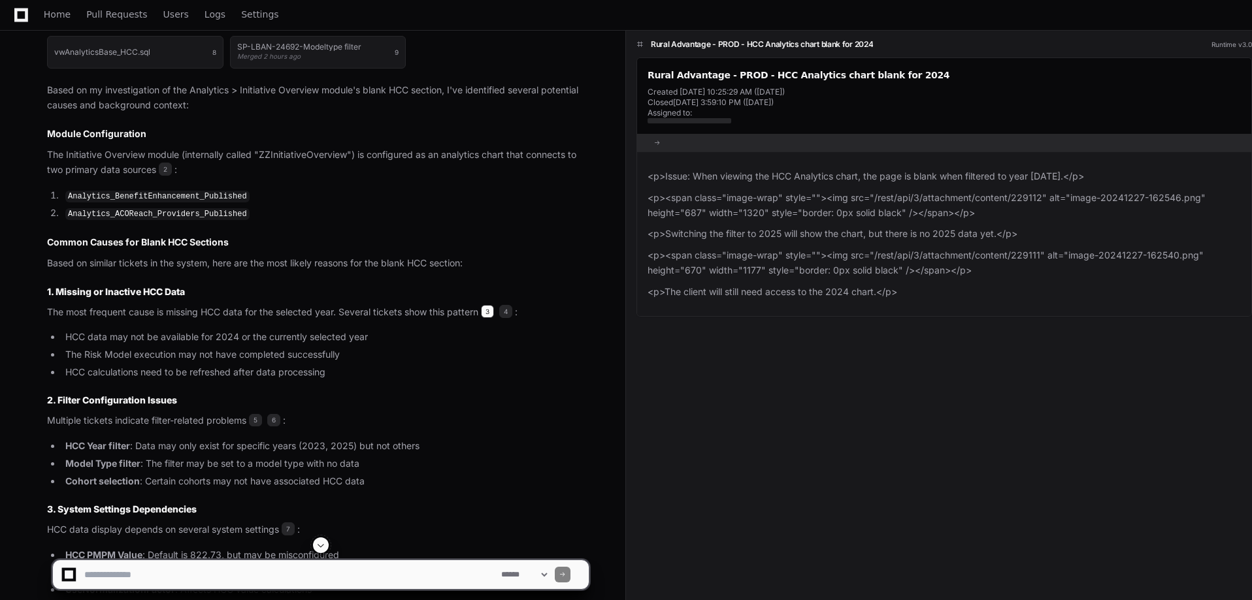
click at [489, 312] on span "3" at bounding box center [487, 311] width 13 height 13
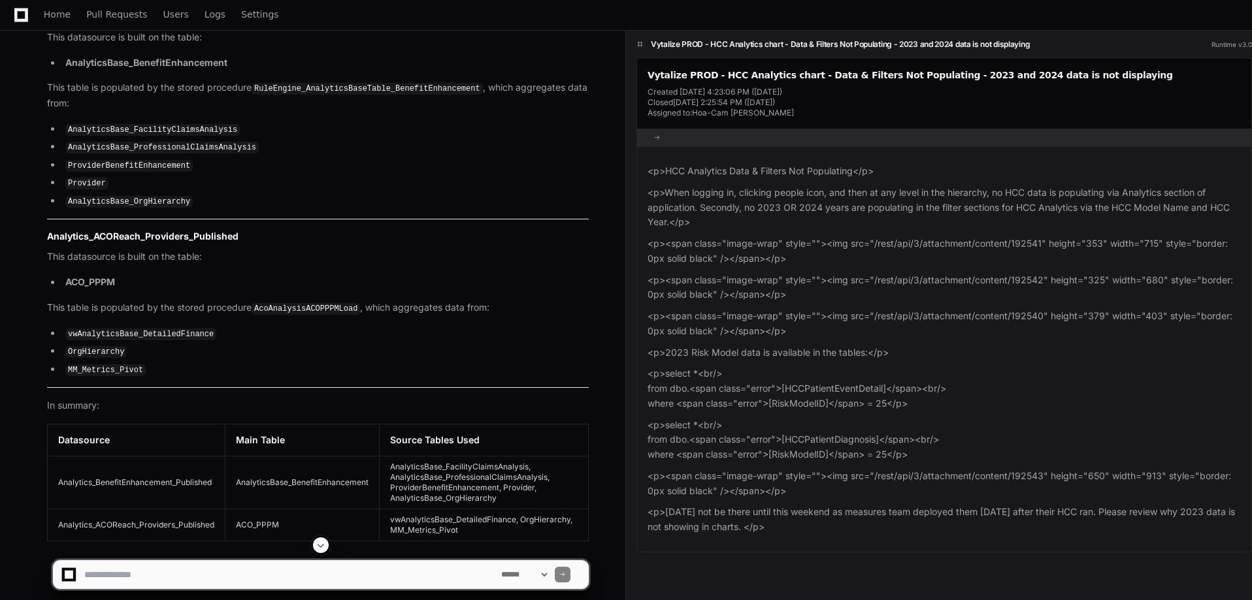
scroll to position [2657, 0]
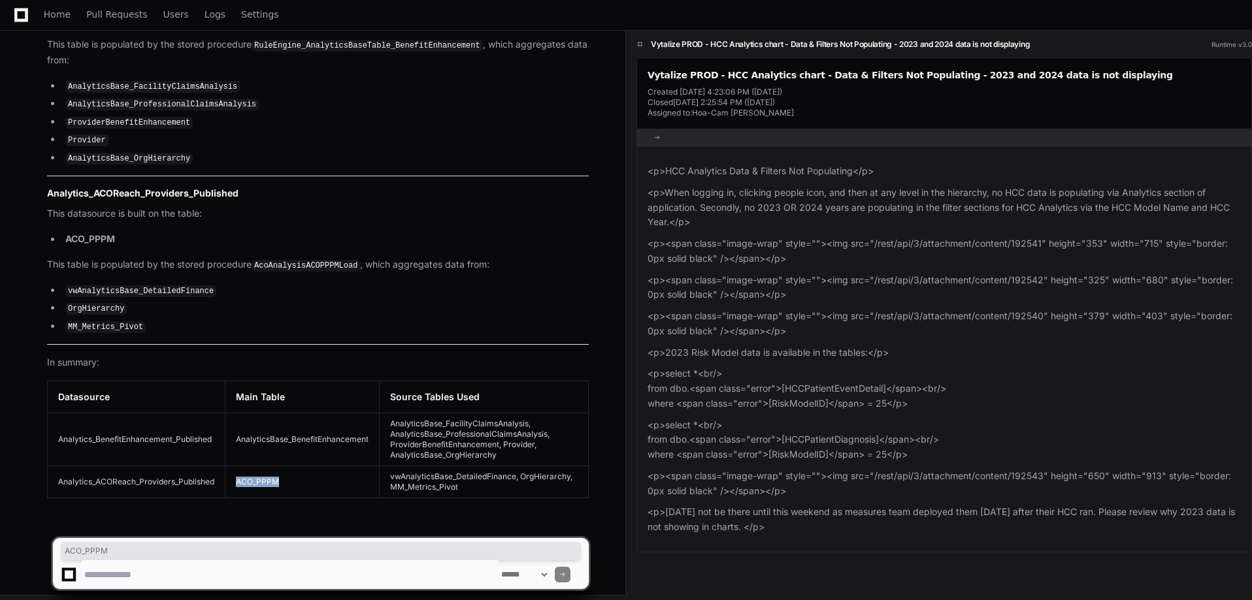
drag, startPoint x: 284, startPoint y: 478, endPoint x: 237, endPoint y: 479, distance: 47.7
click at [237, 479] on td "ACO_PPPM" at bounding box center [302, 483] width 154 height 32
click at [173, 569] on textarea at bounding box center [290, 575] width 417 height 29
type textarea "**********"
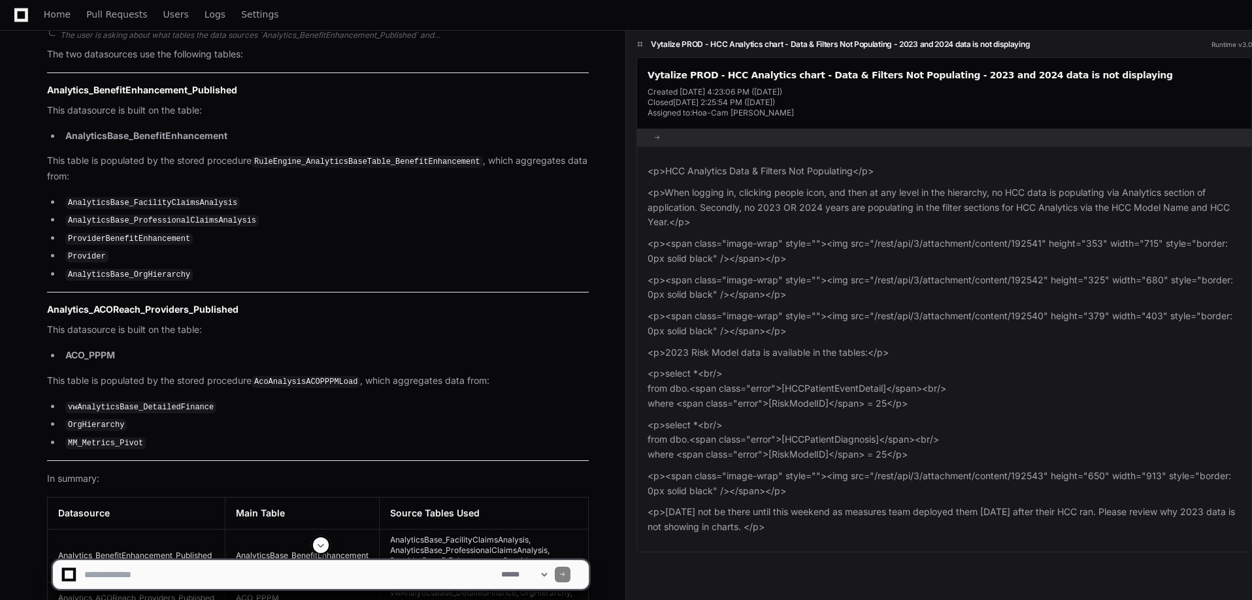
scroll to position [2520, 0]
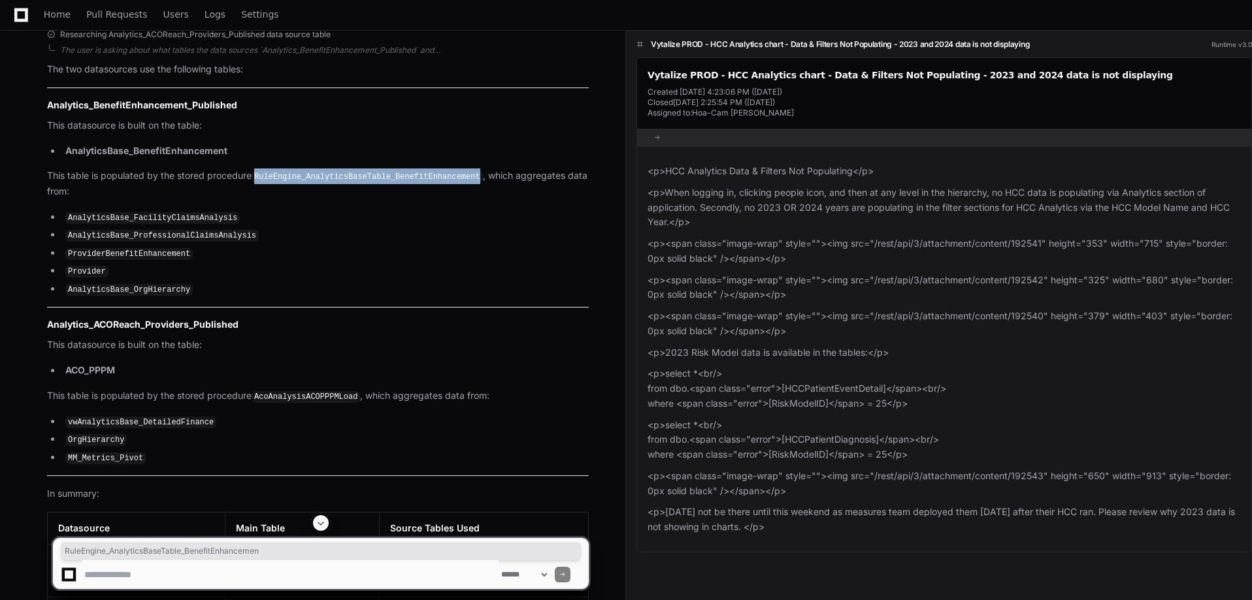
drag, startPoint x: 257, startPoint y: 176, endPoint x: 462, endPoint y: 176, distance: 204.5
click at [462, 176] on code "RuleEngine_AnalyticsBaseTable_BenefitEnhancement" at bounding box center [367, 177] width 231 height 12
click at [448, 193] on p "This table is populated by the stored procedure RuleEngine_AnalyticsBaseTable_B…" at bounding box center [318, 184] width 542 height 30
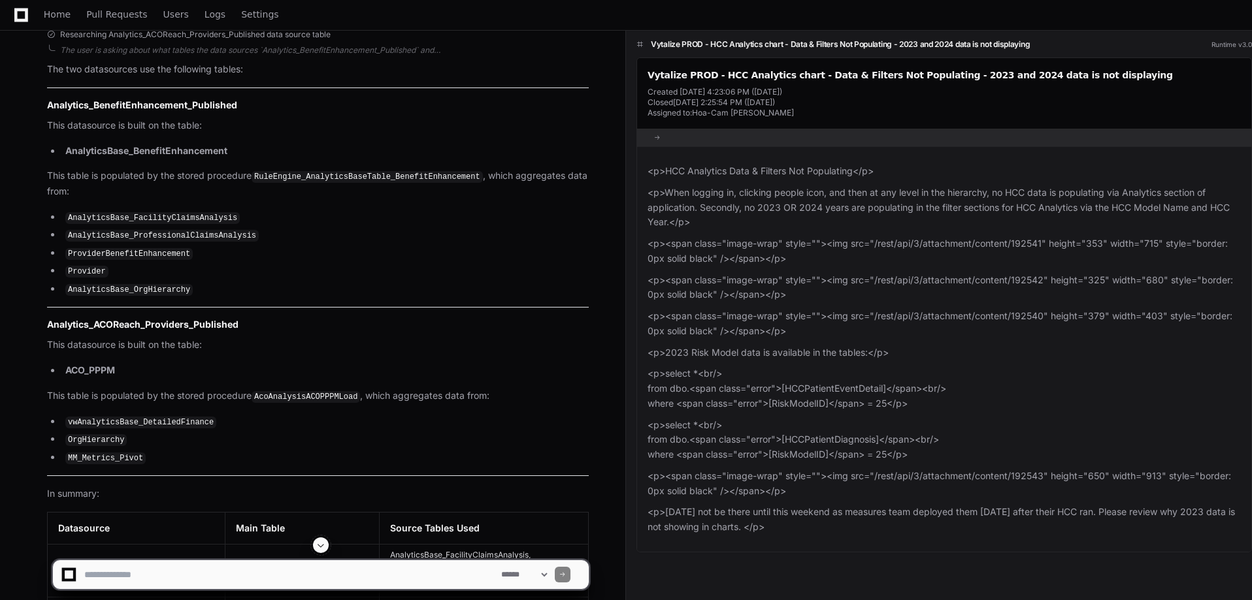
click at [441, 175] on code "RuleEngine_AnalyticsBaseTable_BenefitEnhancement" at bounding box center [367, 177] width 231 height 12
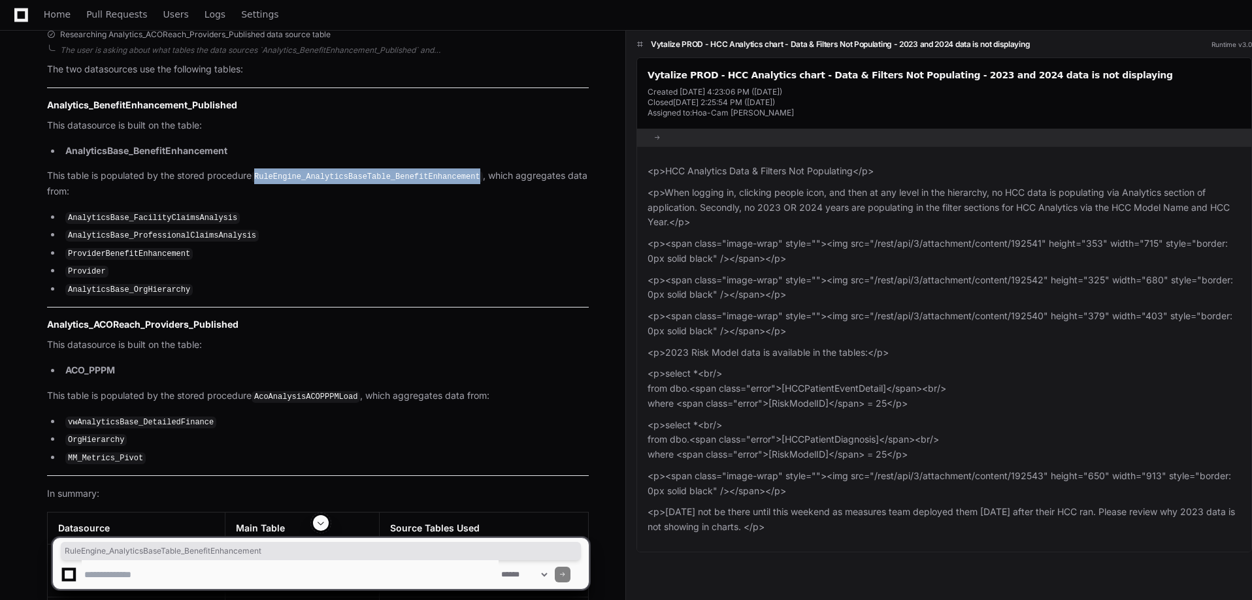
drag, startPoint x: 257, startPoint y: 172, endPoint x: 462, endPoint y: 175, distance: 204.5
click at [462, 175] on code "RuleEngine_AnalyticsBaseTable_BenefitEnhancement" at bounding box center [367, 177] width 231 height 12
copy code "RuleEngine_AnalyticsBaseTable_BenefitEnhancement"
click at [270, 391] on code "AcoAnalysisACOPPPMLoad" at bounding box center [306, 397] width 108 height 12
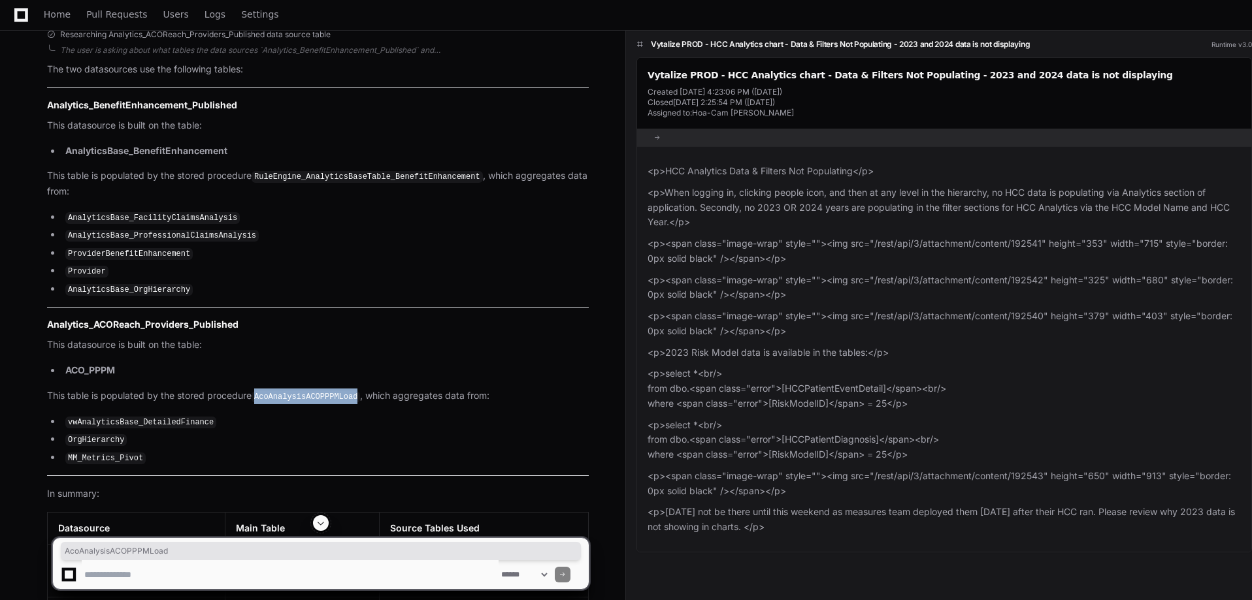
drag, startPoint x: 258, startPoint y: 393, endPoint x: 351, endPoint y: 396, distance: 92.8
click at [351, 396] on code "AcoAnalysisACOPPPMLoad" at bounding box center [306, 397] width 108 height 12
copy code "AcoAnalysisACOPPPMLoad"
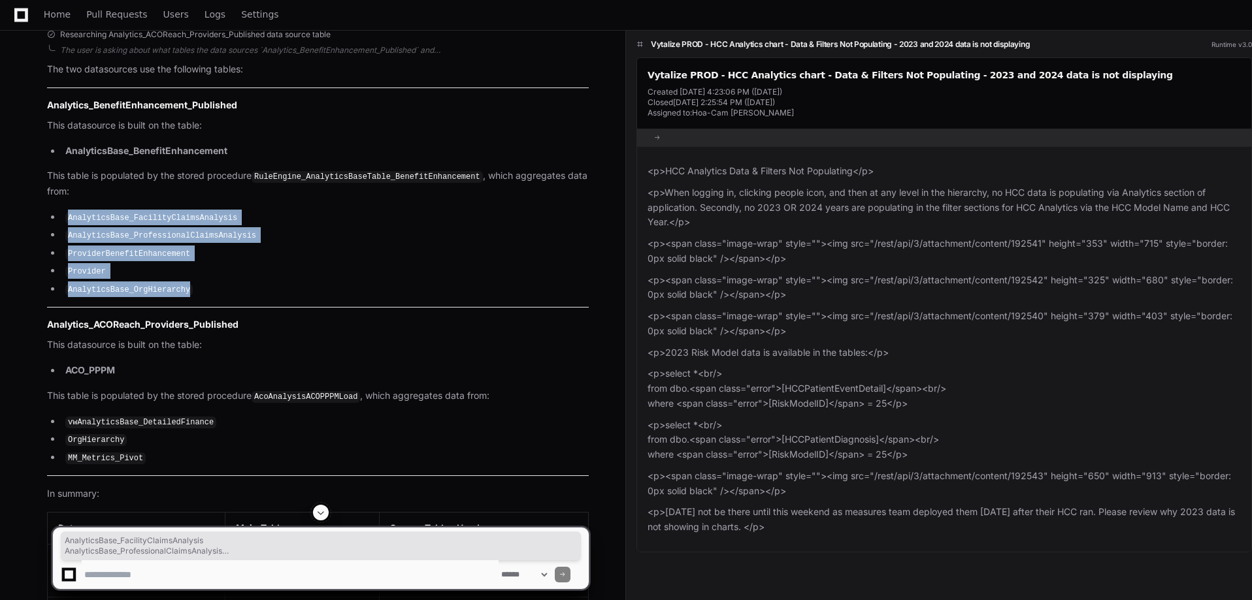
drag, startPoint x: 69, startPoint y: 214, endPoint x: 180, endPoint y: 286, distance: 131.4
click at [180, 286] on ul "AnalyticsBase_FacilityClaimsAnalysis AnalyticsBase_ProfessionalClaimsAnalysis P…" at bounding box center [318, 254] width 542 height 88
copy ul "AnalyticsBase_FacilityClaimsAnalysis AnalyticsBase_ProfessionalClaimsAnalysis P…"
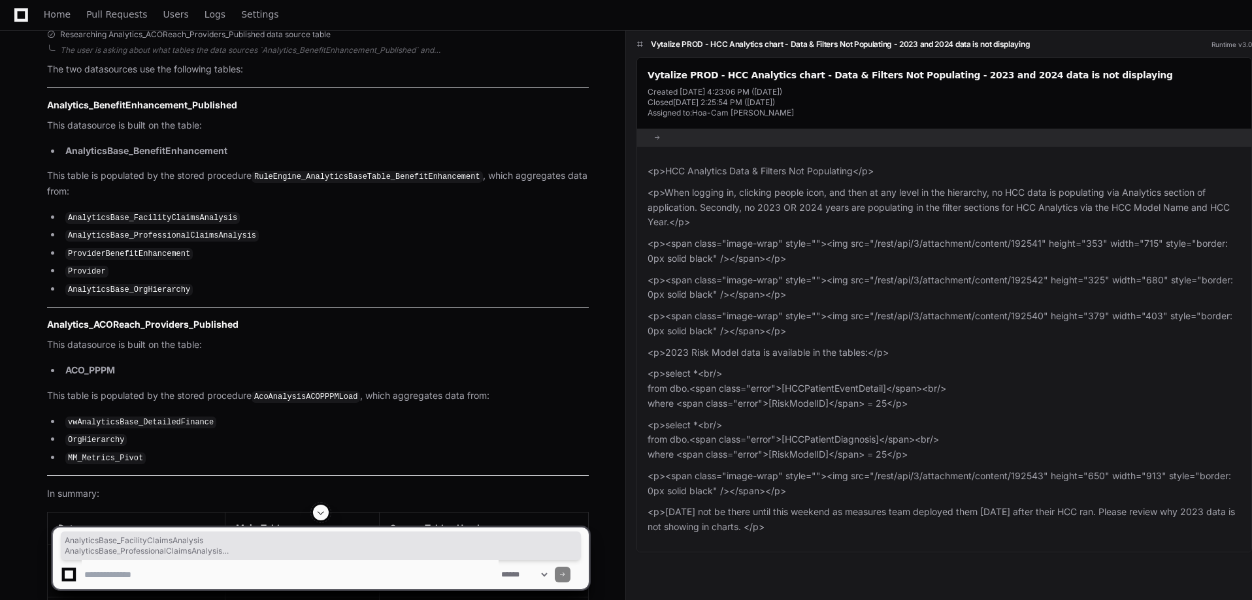
click at [184, 572] on textarea at bounding box center [290, 575] width 417 height 29
click at [261, 457] on li "MM_Metrics_Pivot" at bounding box center [324, 458] width 527 height 16
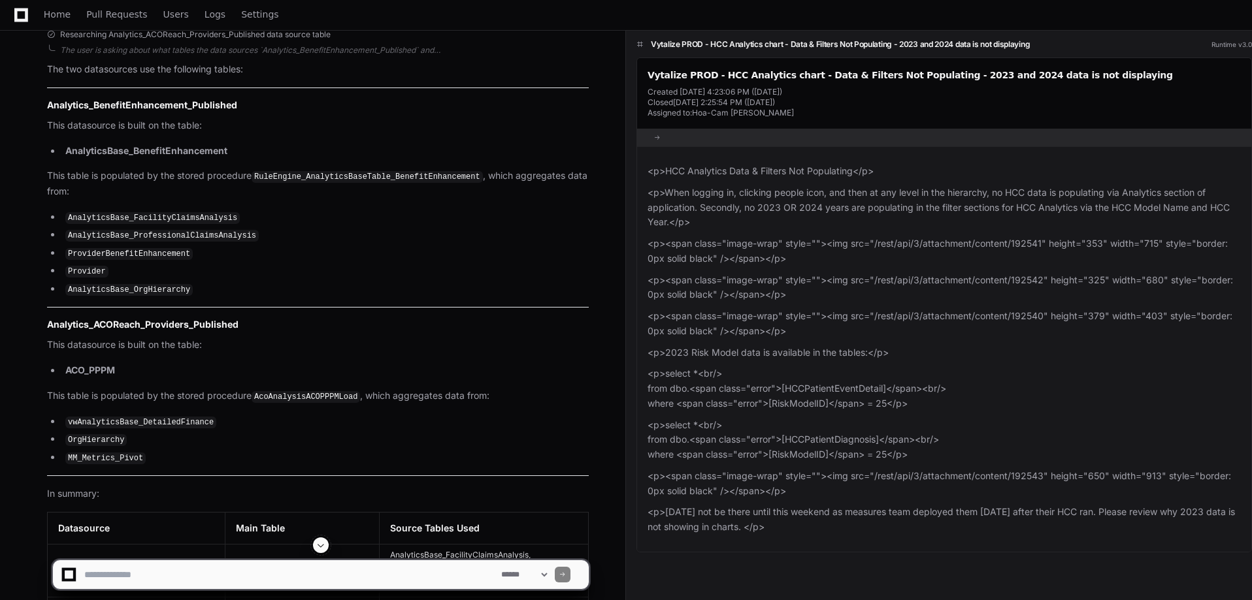
click at [203, 570] on textarea at bounding box center [290, 575] width 417 height 29
type textarea "**********"
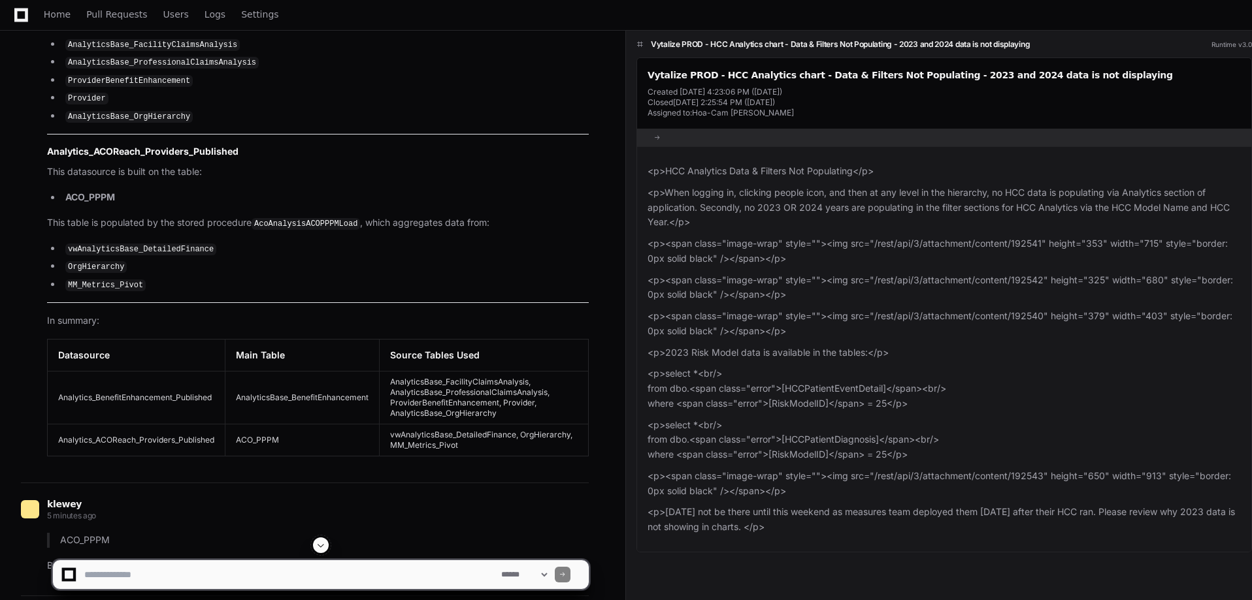
scroll to position [2678, 0]
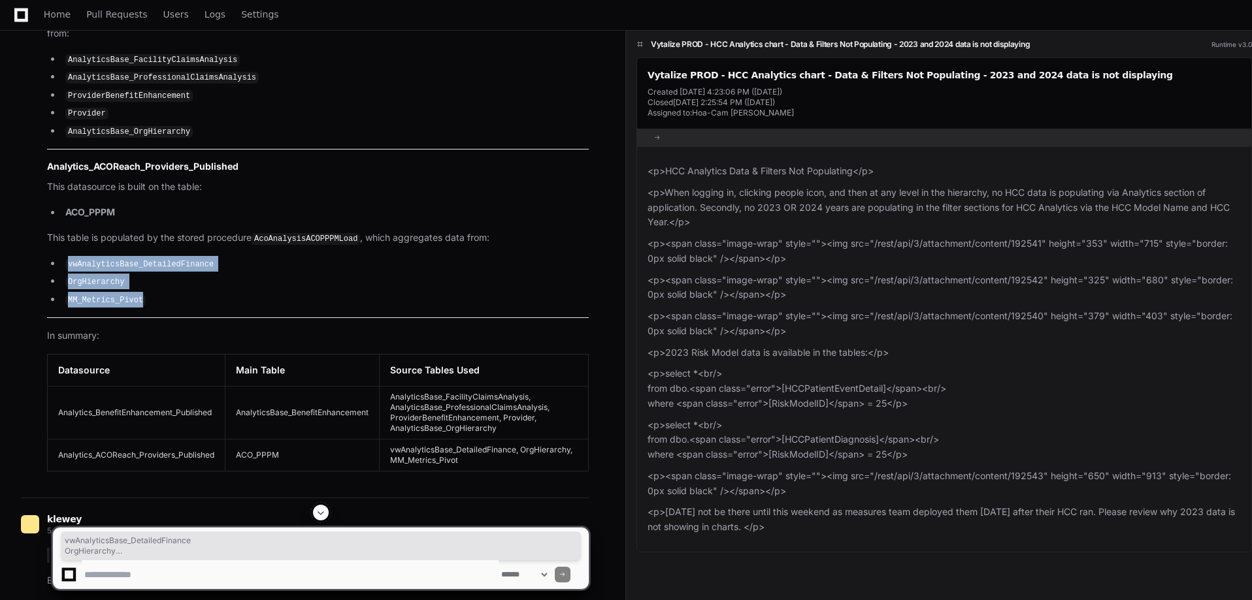
drag, startPoint x: 142, startPoint y: 295, endPoint x: 69, endPoint y: 263, distance: 80.2
click at [69, 263] on ul "vwAnalyticsBase_DetailedFinance OrgHierarchy MM_Metrics_Pivot" at bounding box center [318, 282] width 542 height 52
copy ul "vwAnalyticsBase_DetailedFinance OrgHierarchy MM_Metrics_Pivot"
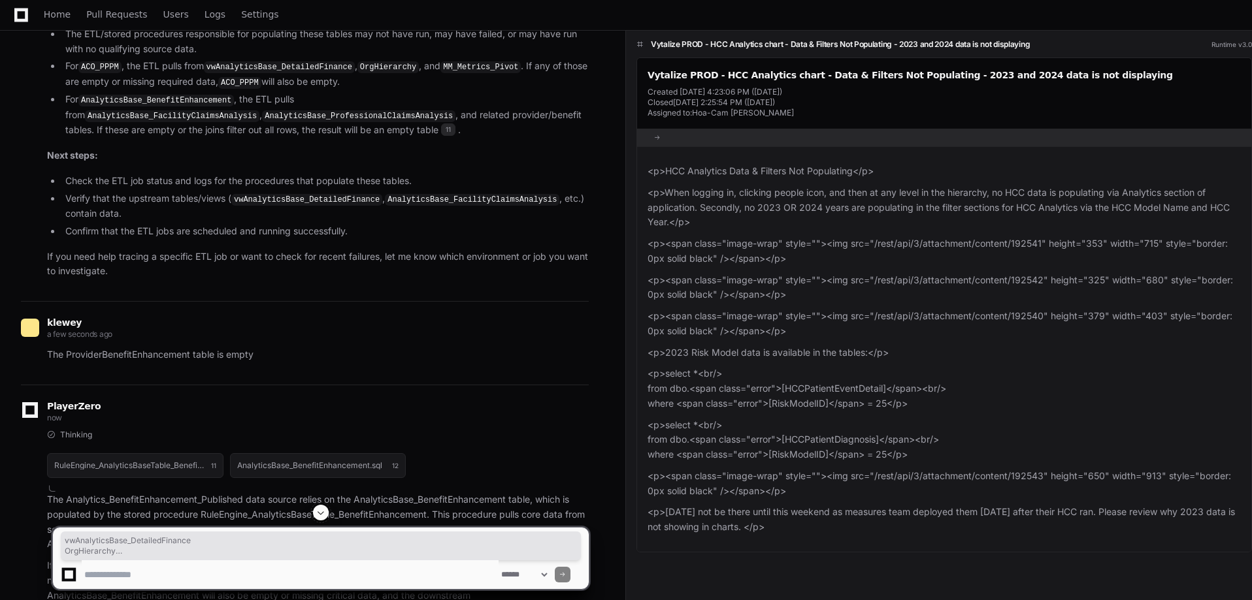
scroll to position [3724, 0]
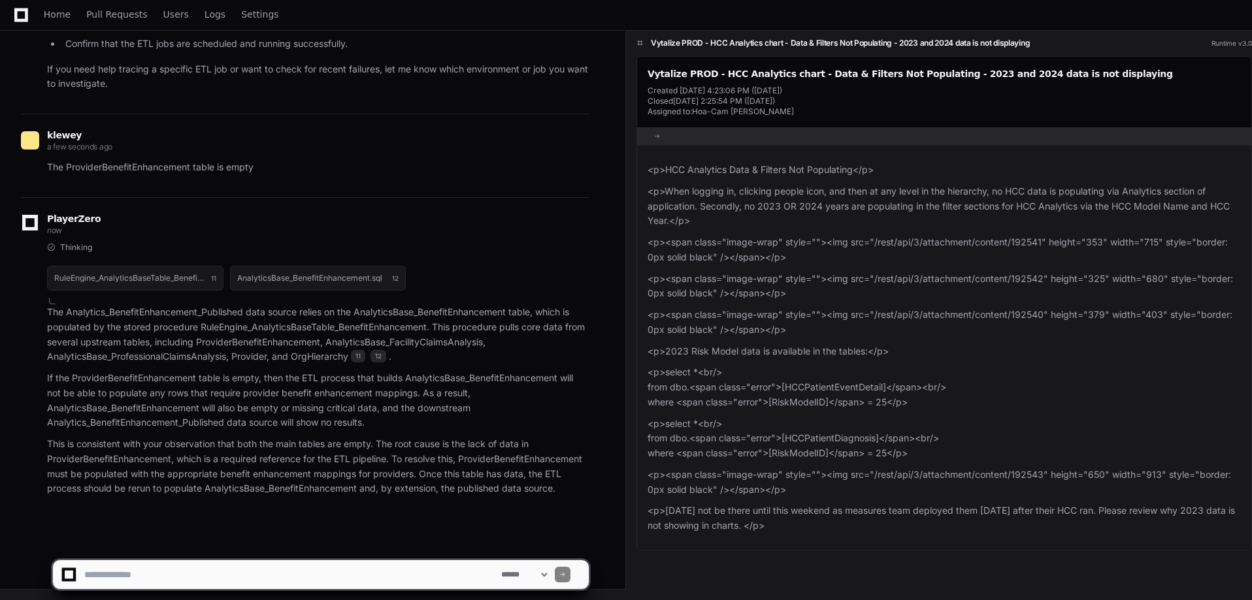
click at [267, 569] on textarea at bounding box center [290, 575] width 417 height 29
type textarea "**********"
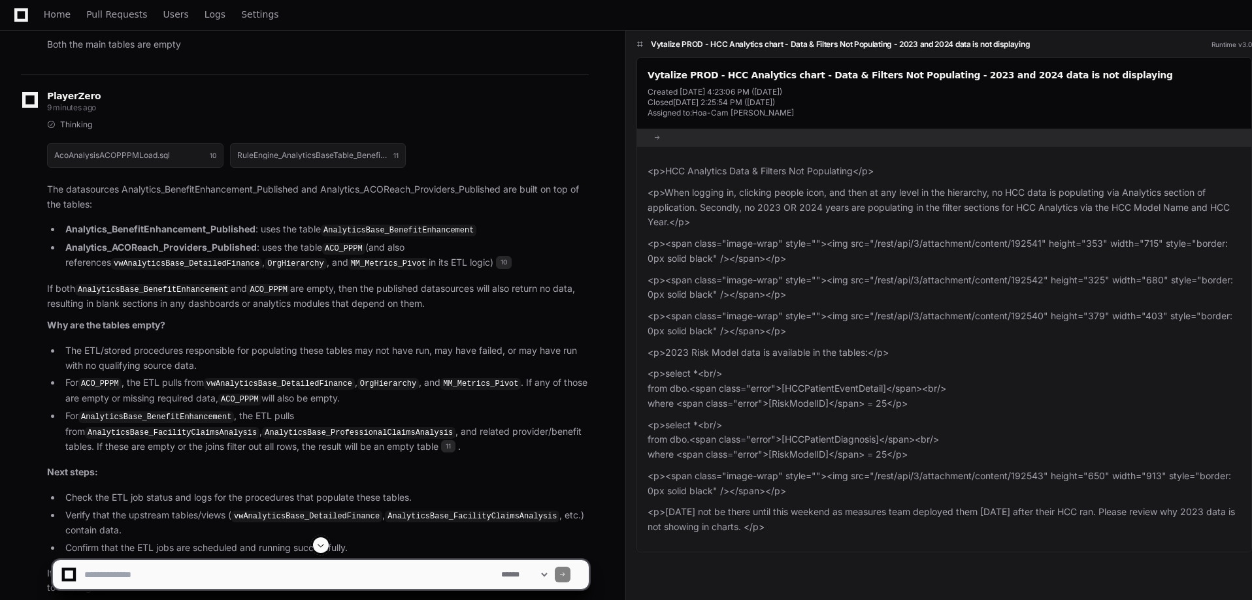
scroll to position [3130, 0]
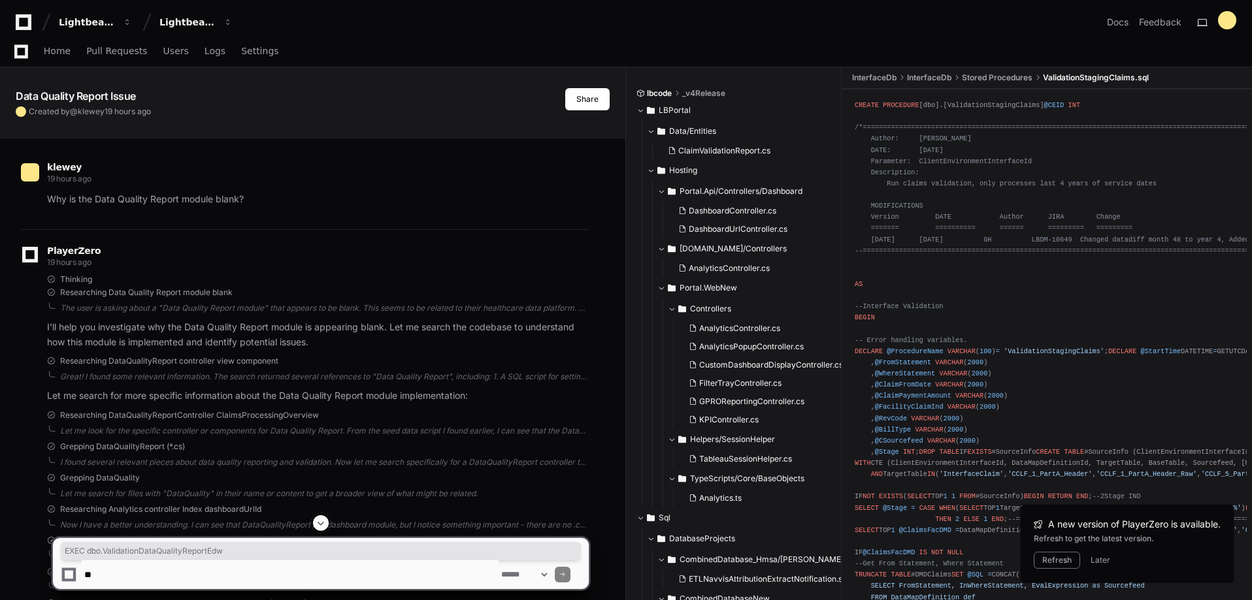
scroll to position [1176, 0]
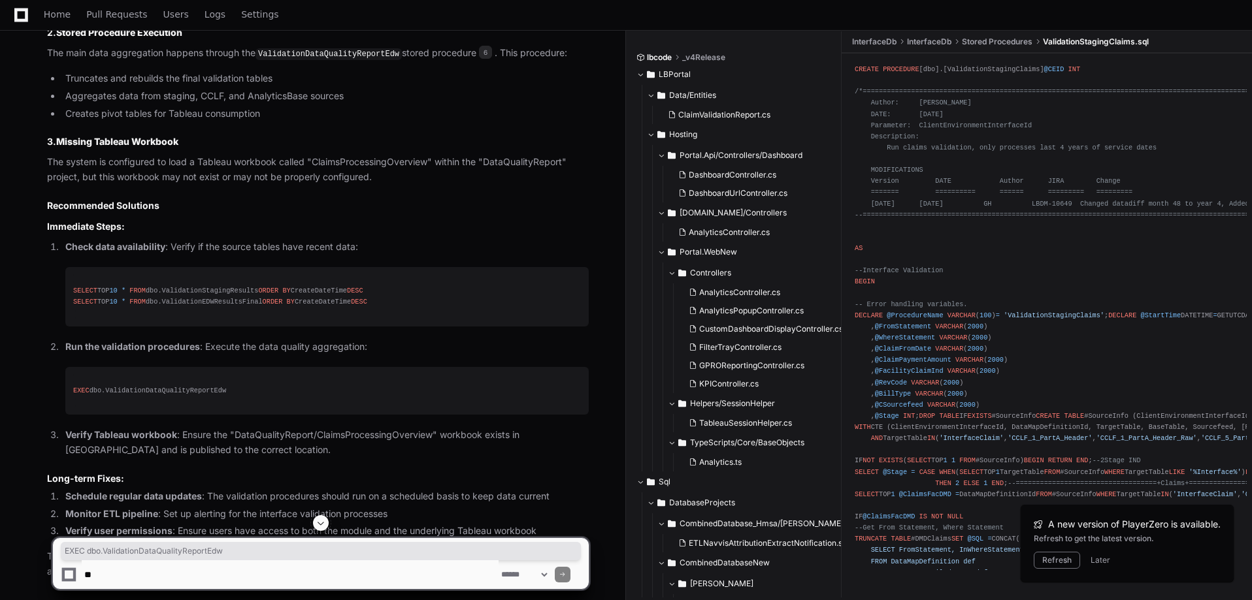
click at [220, 379] on pre "EXEC dbo.ValidationDataQualityReportEdw" at bounding box center [326, 391] width 523 height 48
drag, startPoint x: 223, startPoint y: 393, endPoint x: 107, endPoint y: 392, distance: 116.3
click at [107, 392] on div "EXEC dbo.ValidationDataQualityReportEdw" at bounding box center [327, 390] width 508 height 11
copy div "ValidationDataQualityReportEdw"
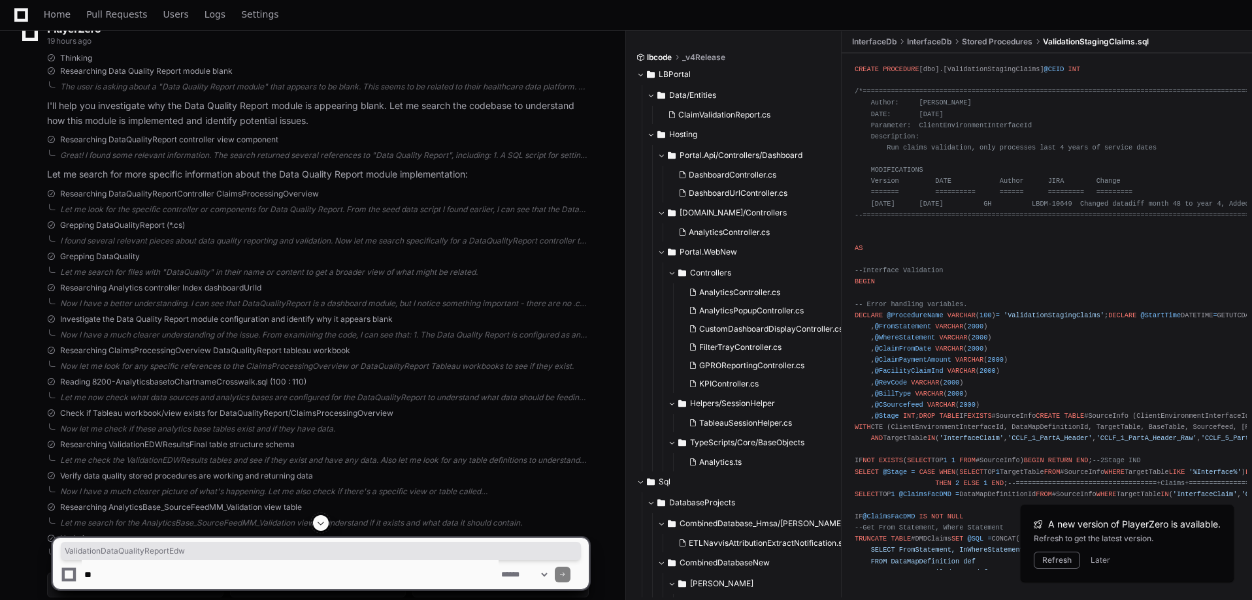
scroll to position [0, 0]
